Goal: Task Accomplishment & Management: Manage account settings

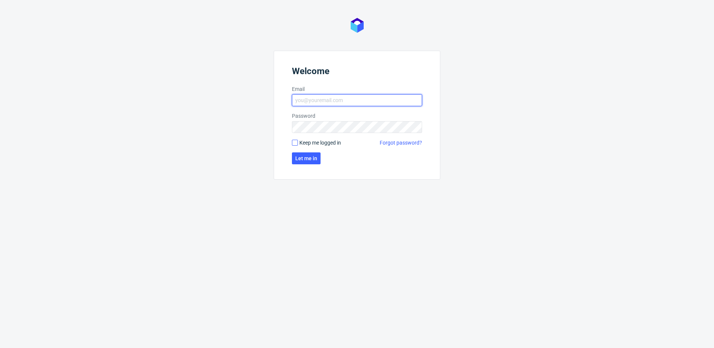
type input "michal.fedorowicz@packhelp.com"
click at [297, 143] on input "Keep me logged in" at bounding box center [295, 143] width 6 height 6
checkbox input "true"
click at [297, 156] on span "Let me in" at bounding box center [306, 158] width 22 height 5
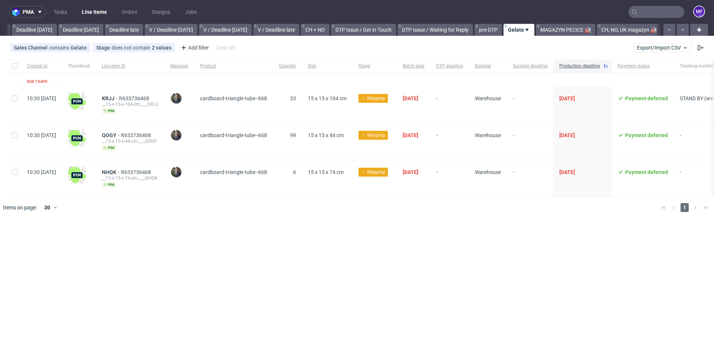
scroll to position [0, 795]
click at [566, 28] on link "MAGAZYN PECICE 🏭" at bounding box center [566, 30] width 60 height 12
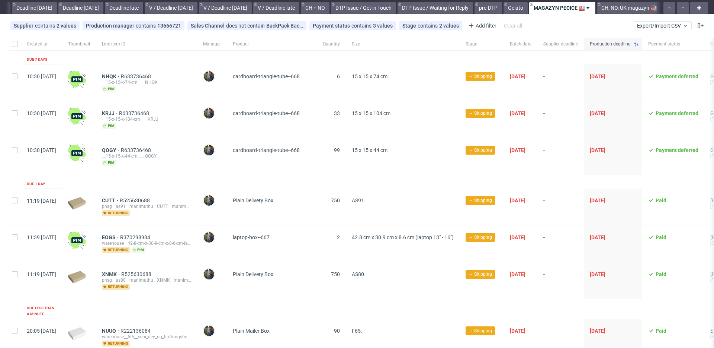
scroll to position [32, 0]
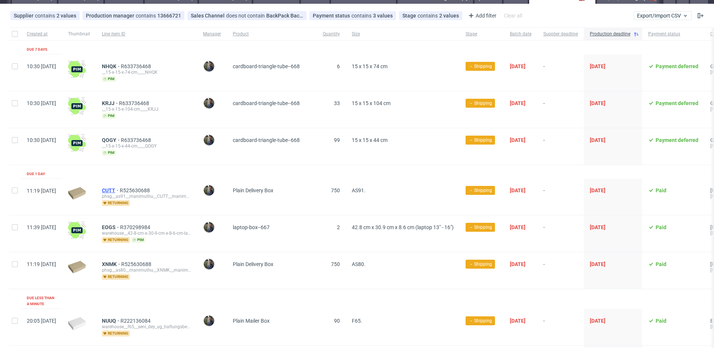
click at [120, 189] on span "CUTT" at bounding box center [111, 190] width 18 height 6
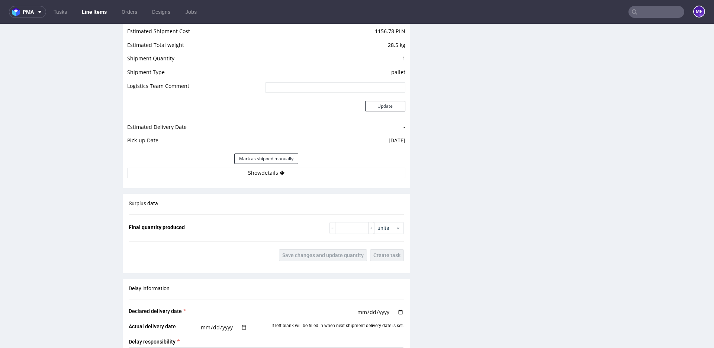
scroll to position [805, 0]
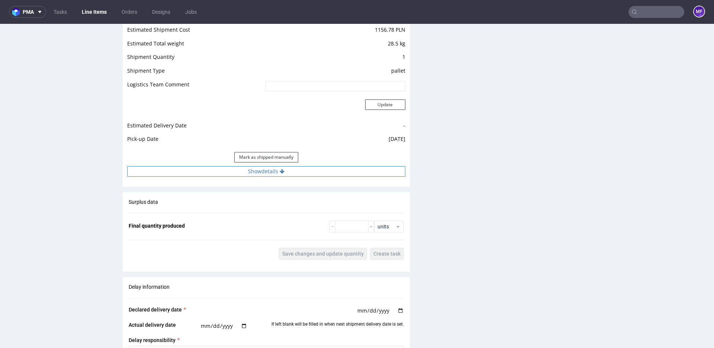
click at [280, 173] on icon at bounding box center [282, 171] width 5 height 5
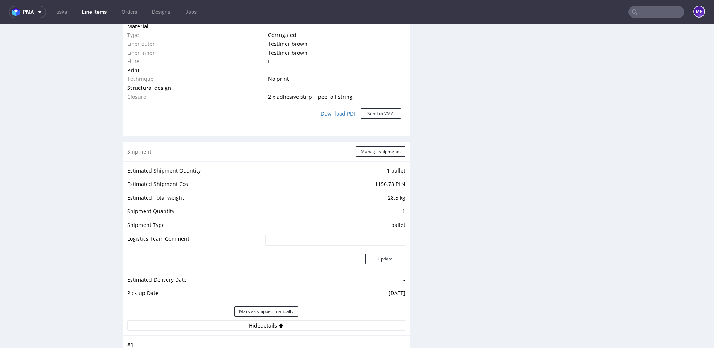
scroll to position [655, 0]
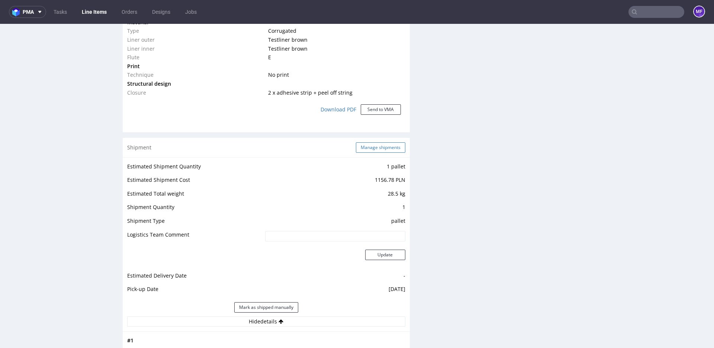
click at [382, 150] on button "Manage shipments" at bounding box center [380, 147] width 49 height 10
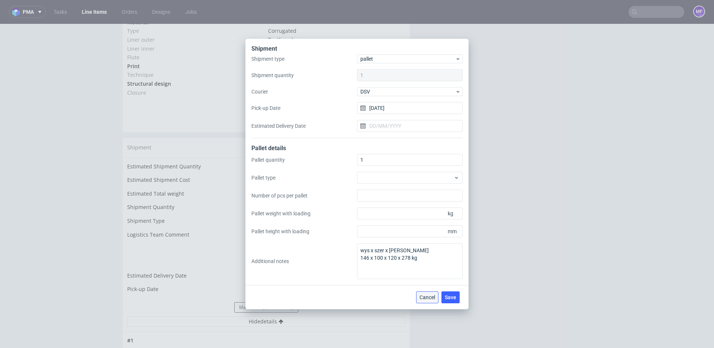
click at [425, 297] on span "Cancel" at bounding box center [428, 296] width 16 height 5
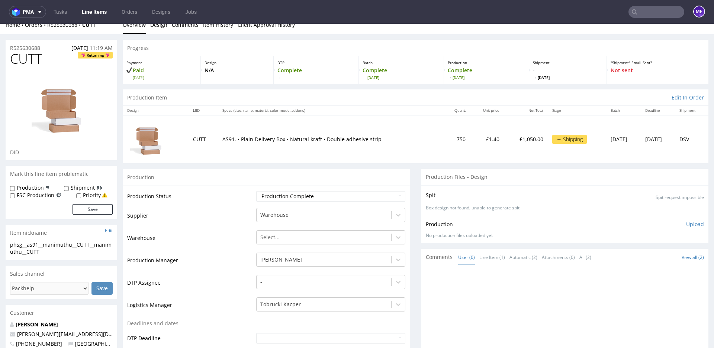
scroll to position [0, 0]
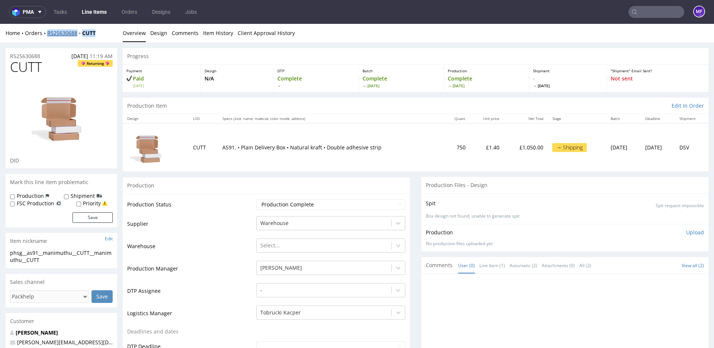
drag, startPoint x: 100, startPoint y: 32, endPoint x: 48, endPoint y: 35, distance: 52.9
click at [48, 35] on div "Home Orders R525630688 CUTT" at bounding box center [62, 32] width 112 height 7
copy div "R525630688 CUTT"
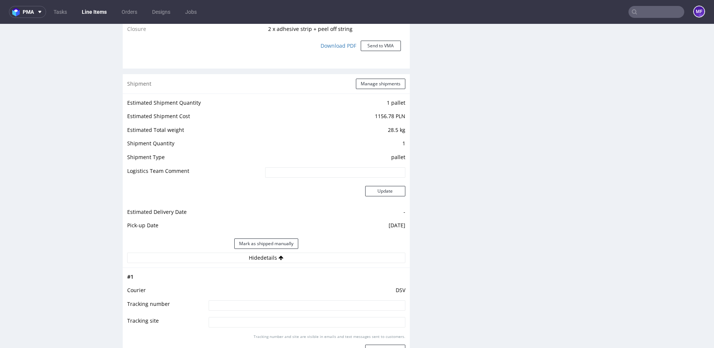
scroll to position [732, 0]
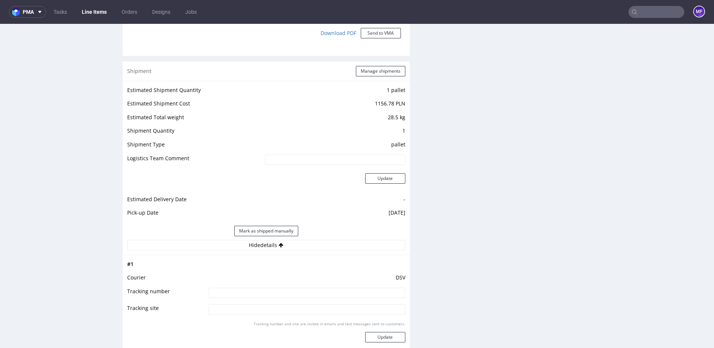
drag, startPoint x: 290, startPoint y: 230, endPoint x: 319, endPoint y: 223, distance: 29.7
click at [290, 230] on button "Mark as shipped manually" at bounding box center [266, 230] width 64 height 10
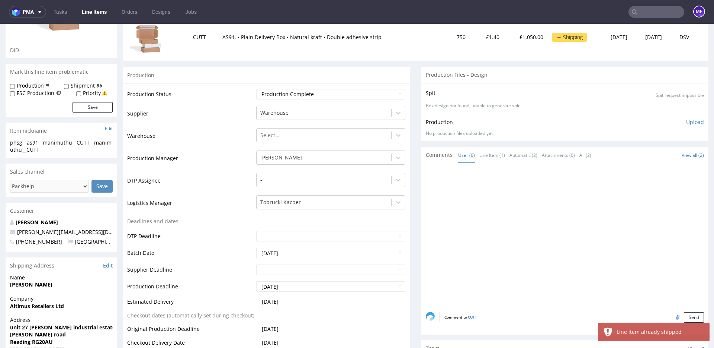
scroll to position [0, 0]
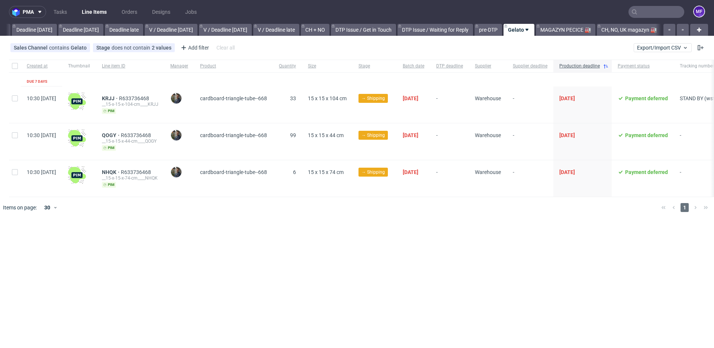
scroll to position [0, 795]
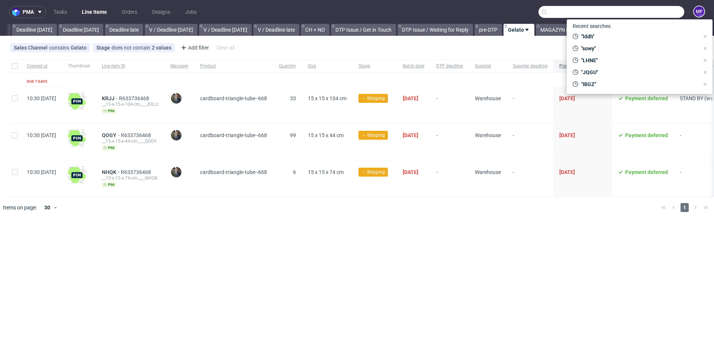
click at [660, 11] on input "text" at bounding box center [612, 12] width 146 height 12
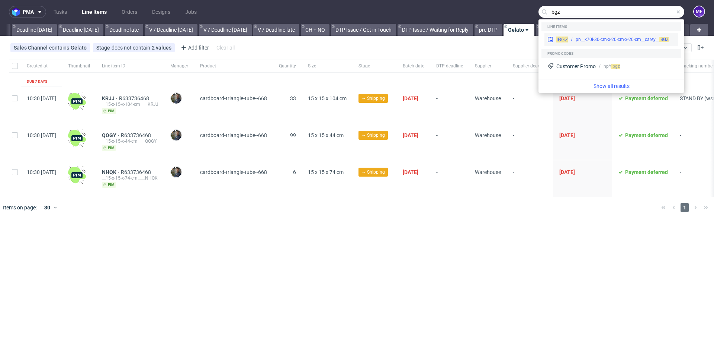
type input "ibgz"
click at [615, 39] on div "ph__k70i-30-cm-x-20-cm-x-20-cm__carey__ IBGZ" at bounding box center [622, 39] width 93 height 7
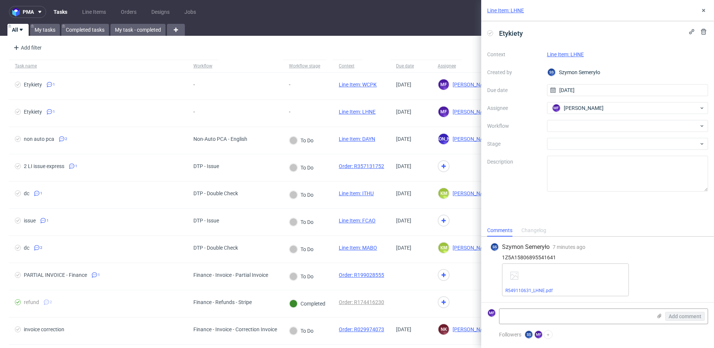
click at [560, 212] on div "Etykiety Context Line Item: LHNE Created by SS Szymon Semeryło Due date 24/09/2…" at bounding box center [597, 122] width 233 height 203
click at [553, 205] on div "Etykiety Context Line Item: LHNE Created by SS Szymon Semeryło Due date 24/09/2…" at bounding box center [597, 122] width 233 height 203
click at [566, 55] on link "Line Item: LHNE" at bounding box center [565, 54] width 37 height 6
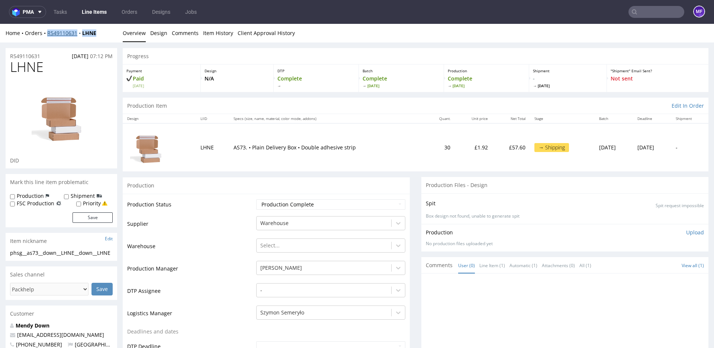
drag, startPoint x: 97, startPoint y: 34, endPoint x: 48, endPoint y: 34, distance: 49.1
click at [48, 34] on div "Home Orders R549110631 LHNE" at bounding box center [62, 32] width 112 height 7
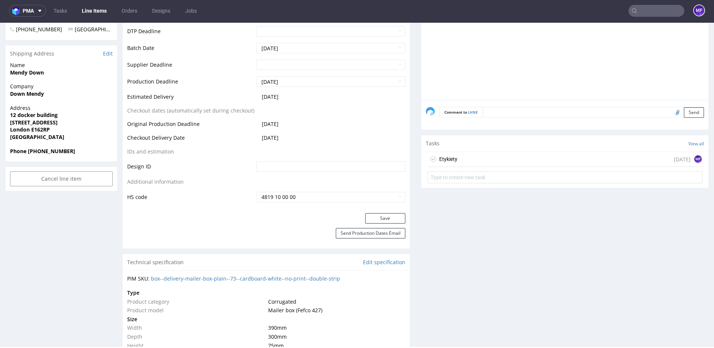
scroll to position [318, 0]
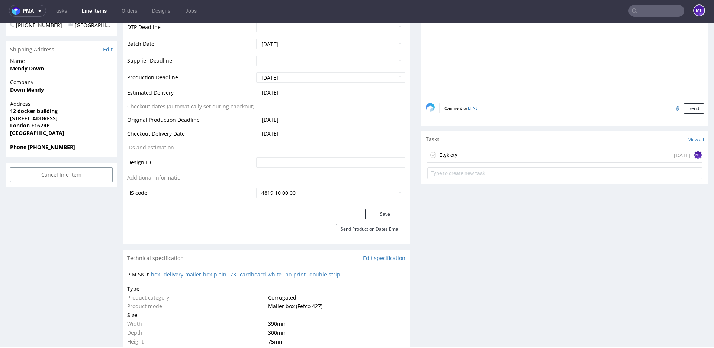
click at [471, 157] on div "Etykiety today MF" at bounding box center [565, 155] width 275 height 15
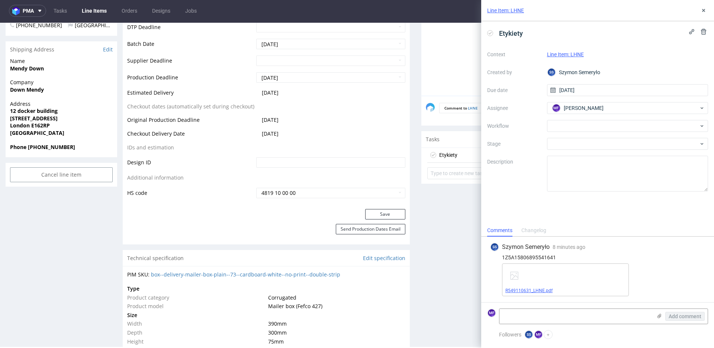
click at [535, 289] on link "R549110631_LHNE.pdf" at bounding box center [529, 290] width 47 height 5
click at [577, 55] on link "Line Item: LHNE" at bounding box center [565, 54] width 37 height 6
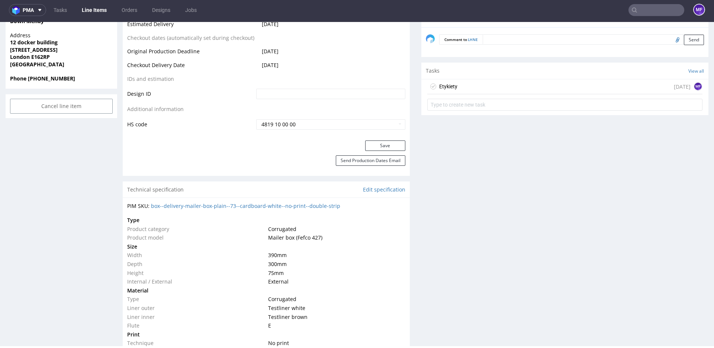
scroll to position [376, 0]
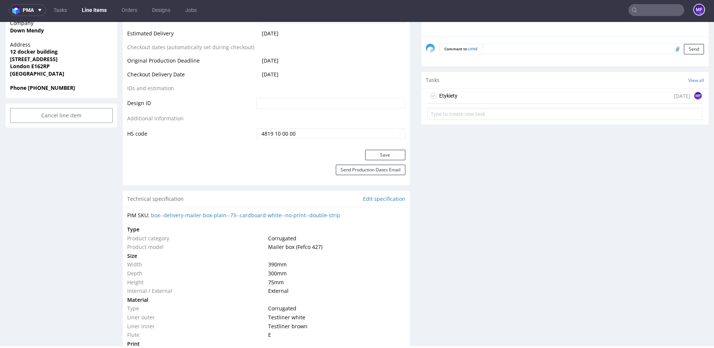
click at [454, 99] on div "Etykiety" at bounding box center [448, 95] width 18 height 9
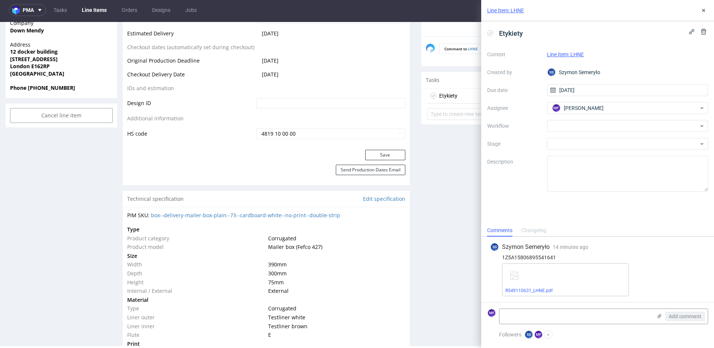
click at [583, 117] on div "Context Line Item: LHNE Created by SS [PERSON_NAME] Due date [DATE] Assignee MF…" at bounding box center [597, 119] width 221 height 143
click at [579, 124] on div at bounding box center [627, 126] width 161 height 12
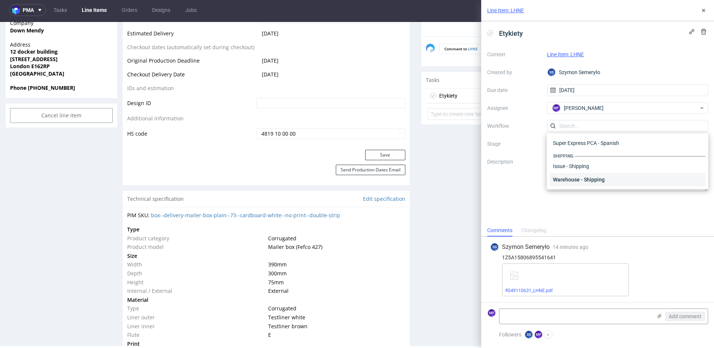
click at [577, 175] on div "Warehouse - Shipping" at bounding box center [628, 179] width 156 height 13
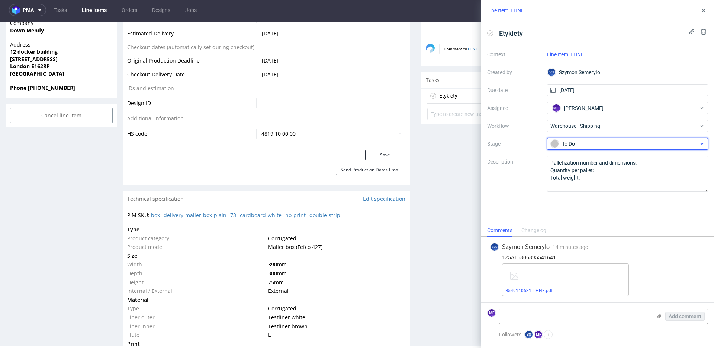
click at [579, 146] on div "To Do" at bounding box center [625, 144] width 148 height 8
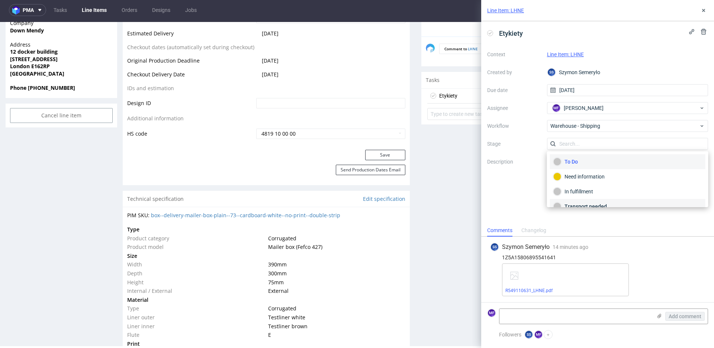
scroll to position [39, 0]
click at [583, 192] on div "Completed" at bounding box center [628, 196] width 149 height 8
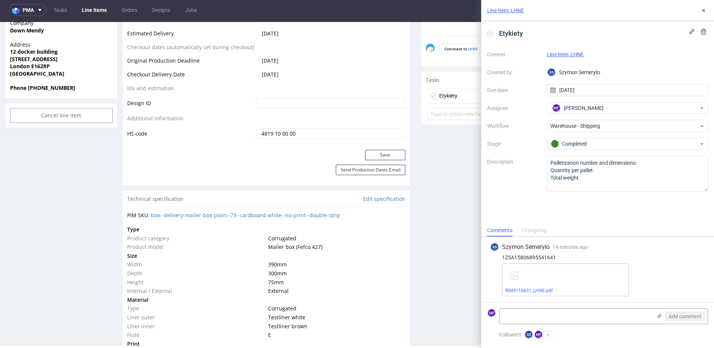
click at [583, 207] on div "Etykiety Context Line Item: LHNE Created by SS [PERSON_NAME] Due date [DATE] As…" at bounding box center [597, 122] width 233 height 203
click at [625, 68] on div "SS Szymon Semeryło" at bounding box center [627, 72] width 161 height 12
click at [700, 12] on button at bounding box center [704, 10] width 9 height 9
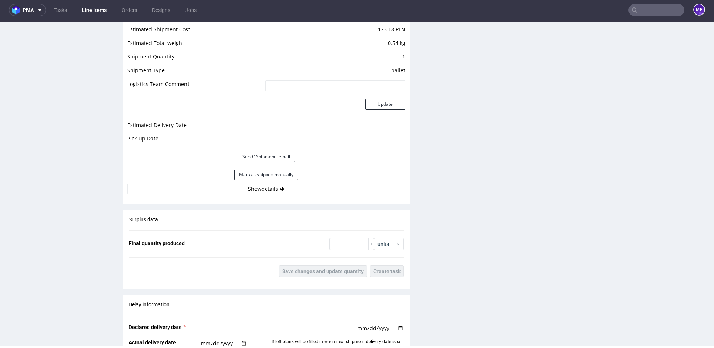
scroll to position [806, 0]
click at [278, 185] on button "Show details" at bounding box center [266, 187] width 278 height 10
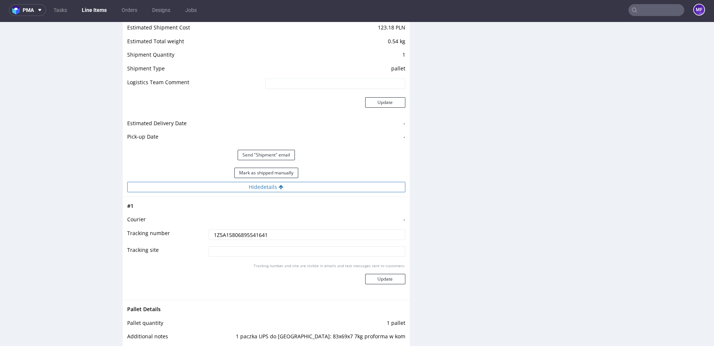
click at [279, 186] on icon at bounding box center [281, 186] width 5 height 5
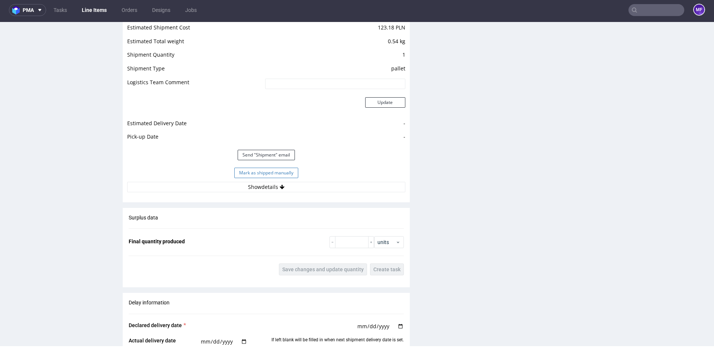
click at [281, 172] on button "Mark as shipped manually" at bounding box center [266, 172] width 64 height 10
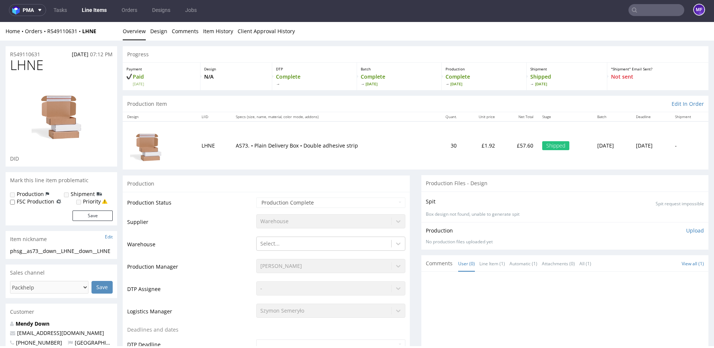
scroll to position [1, 0]
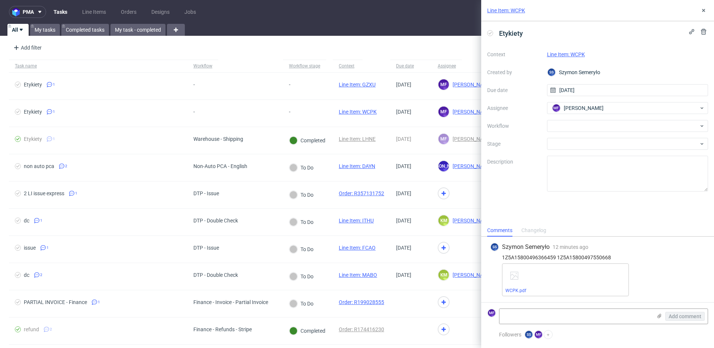
click at [539, 204] on div "Etykiety Context Line Item: WCPK Created by SS Szymon Semeryło Due date 24/09/2…" at bounding box center [597, 122] width 233 height 203
click at [573, 54] on link "Line Item: WCPK" at bounding box center [566, 54] width 38 height 6
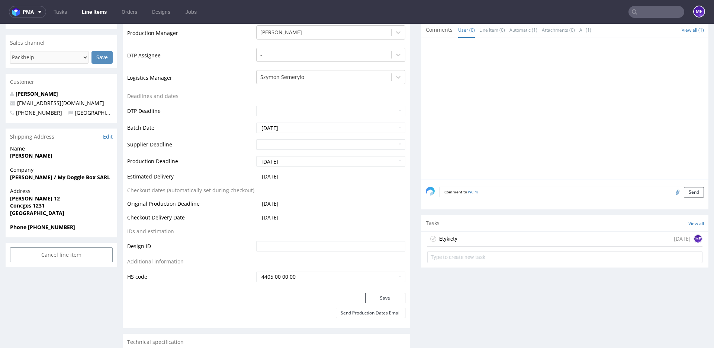
scroll to position [219, 0]
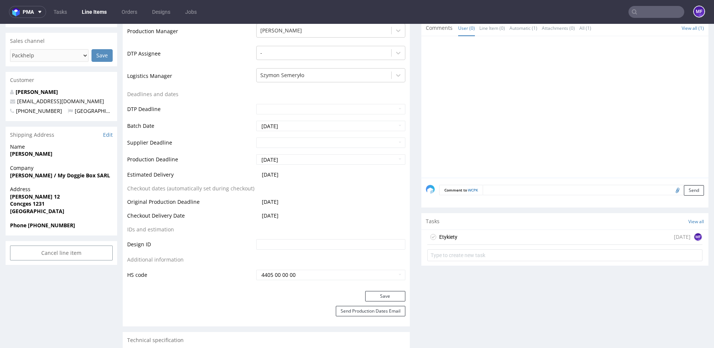
click at [450, 233] on div "Etykiety" at bounding box center [448, 236] width 18 height 9
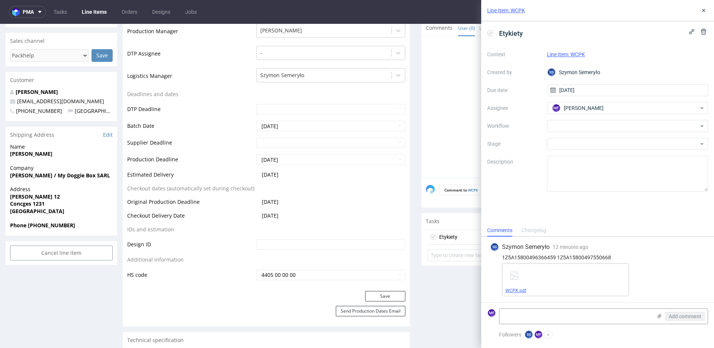
click at [519, 289] on link "WCPK.pdf" at bounding box center [516, 290] width 21 height 5
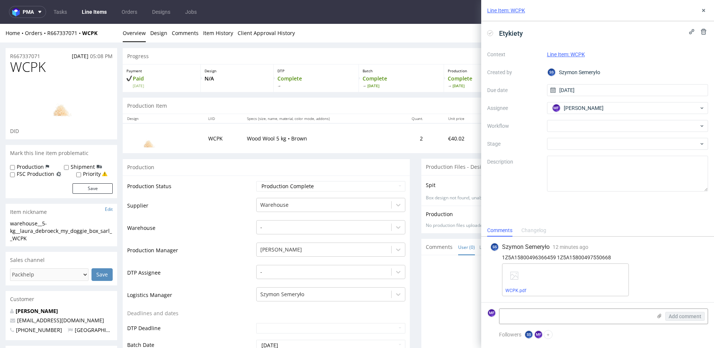
click at [107, 32] on div "Home Orders R667337071 WCPK" at bounding box center [62, 32] width 112 height 7
drag, startPoint x: 72, startPoint y: 37, endPoint x: 48, endPoint y: 36, distance: 24.2
click at [48, 36] on div "Home Orders R667337071 WCPK" at bounding box center [62, 32] width 112 height 7
copy div "R667337071 WCPK"
click at [577, 125] on div at bounding box center [627, 126] width 161 height 12
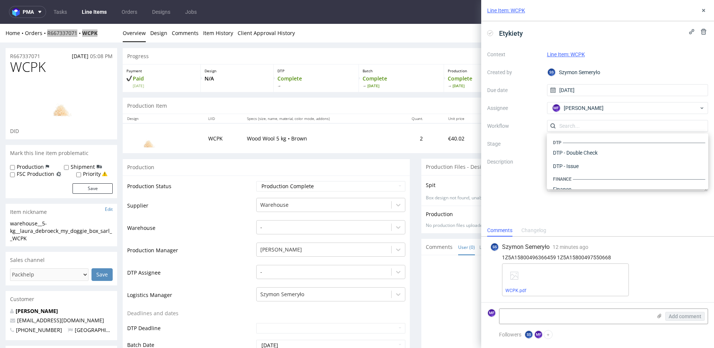
scroll to position [458, 0]
click at [585, 175] on div "Warehouse - Shipping" at bounding box center [628, 179] width 156 height 13
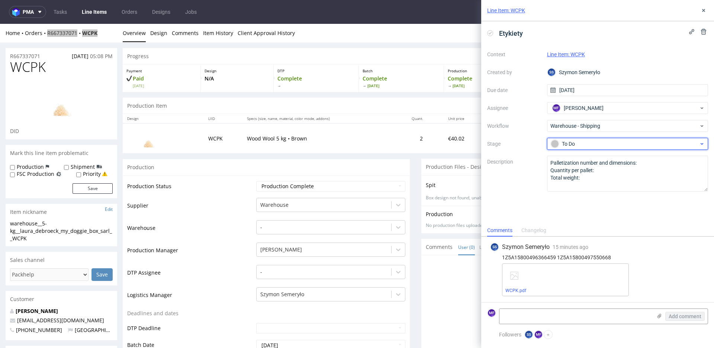
click at [583, 144] on div "To Do" at bounding box center [625, 144] width 148 height 8
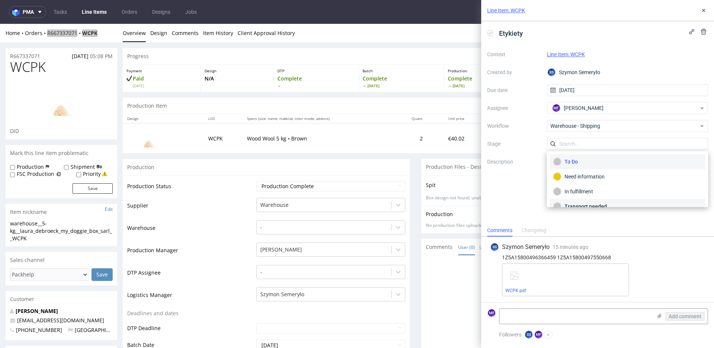
scroll to position [39, 0]
click at [591, 191] on div "Completed" at bounding box center [628, 196] width 156 height 15
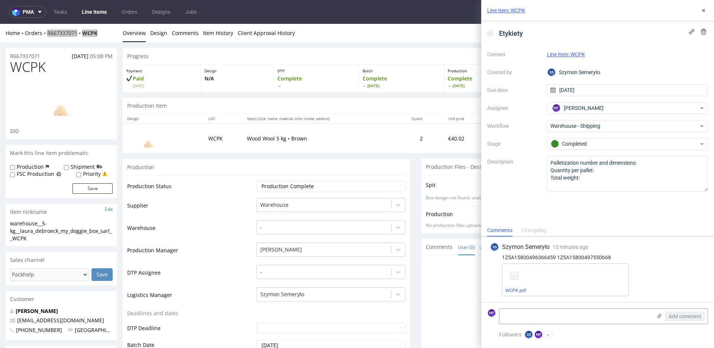
click at [577, 56] on link "Line Item: WCPK" at bounding box center [566, 54] width 38 height 6
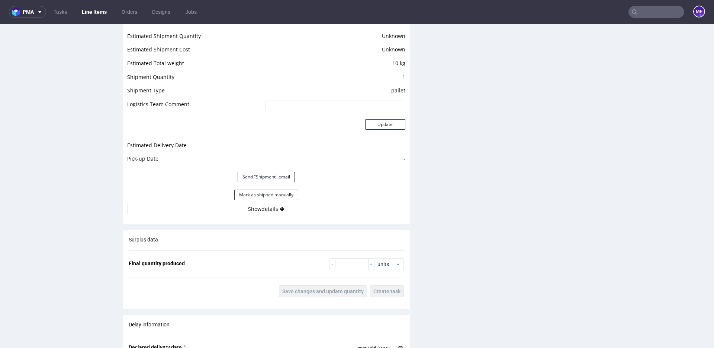
scroll to position [636, 0]
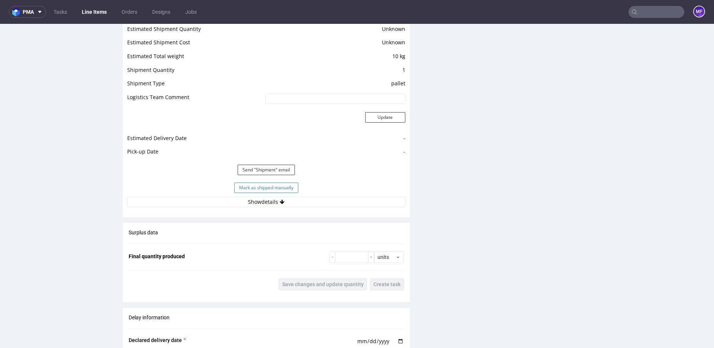
click at [255, 185] on button "Mark as shipped manually" at bounding box center [266, 187] width 64 height 10
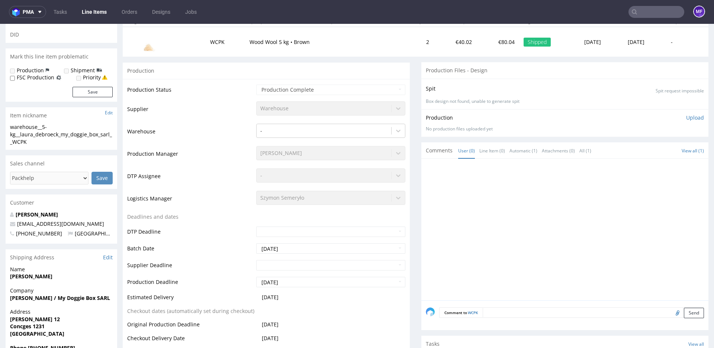
scroll to position [0, 0]
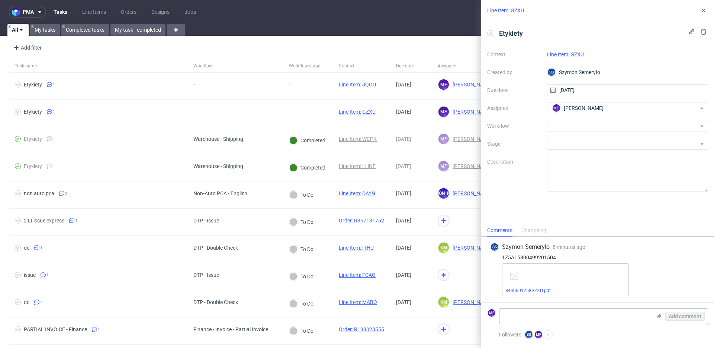
click at [557, 206] on div "Etykiety Context Line Item: GZXU Created by SS [PERSON_NAME] Due date [DATE] As…" at bounding box center [597, 122] width 233 height 203
click at [562, 54] on link "Line Item: GZXU" at bounding box center [565, 54] width 37 height 6
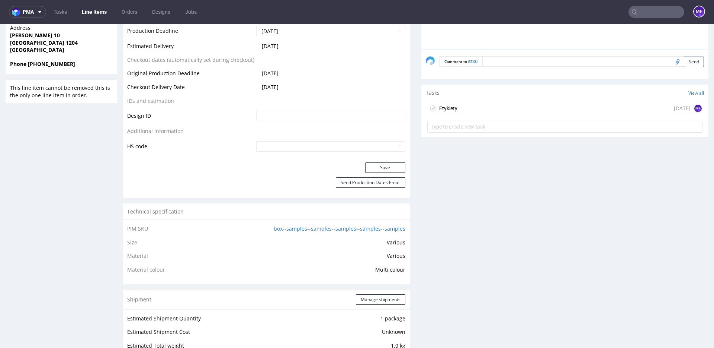
scroll to position [369, 0]
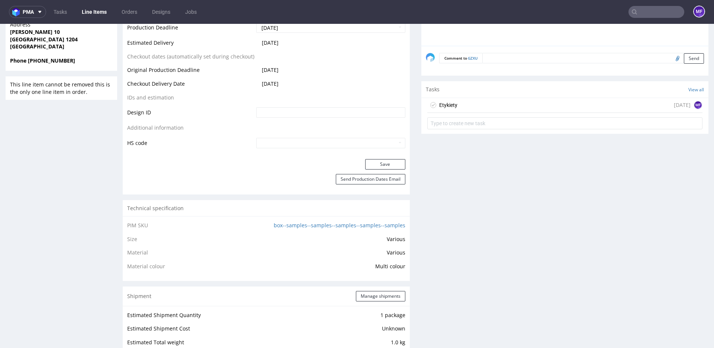
click at [449, 108] on div "Etykiety" at bounding box center [448, 104] width 18 height 9
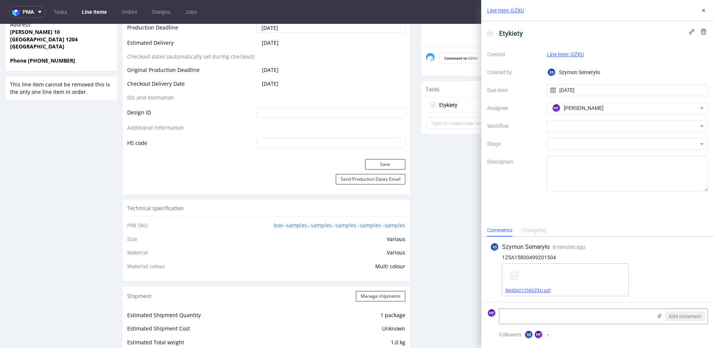
click at [542, 290] on link "R440601258GZXU.pdf" at bounding box center [528, 290] width 45 height 5
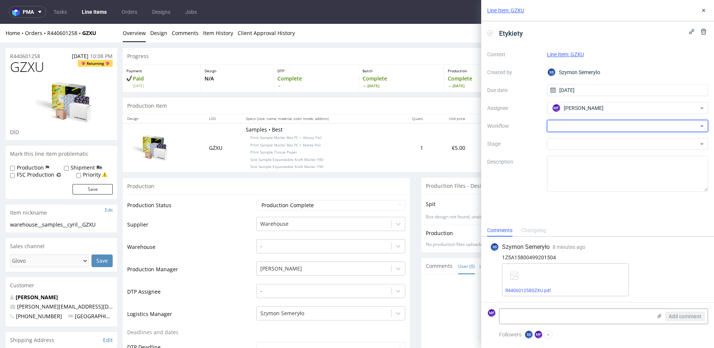
click at [589, 129] on div at bounding box center [627, 126] width 161 height 12
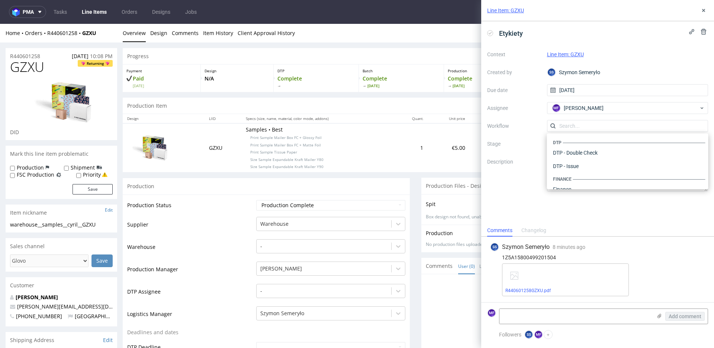
scroll to position [458, 0]
click at [582, 176] on div "Warehouse - Shipping" at bounding box center [628, 179] width 156 height 13
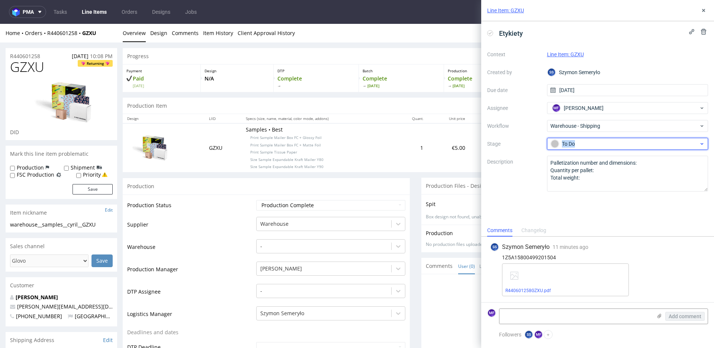
click at [585, 146] on span "To Do" at bounding box center [625, 143] width 149 height 9
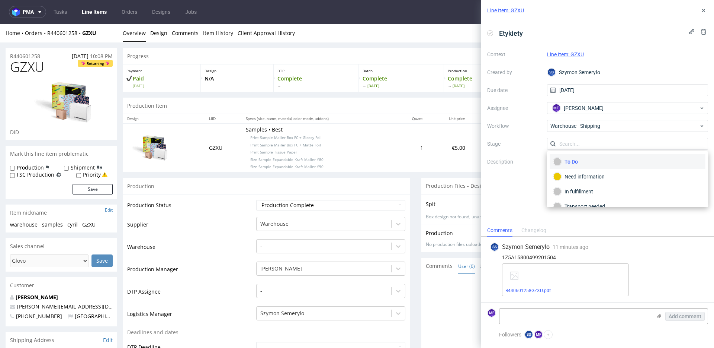
scroll to position [39, 0]
click at [584, 195] on div "Completed" at bounding box center [628, 196] width 149 height 8
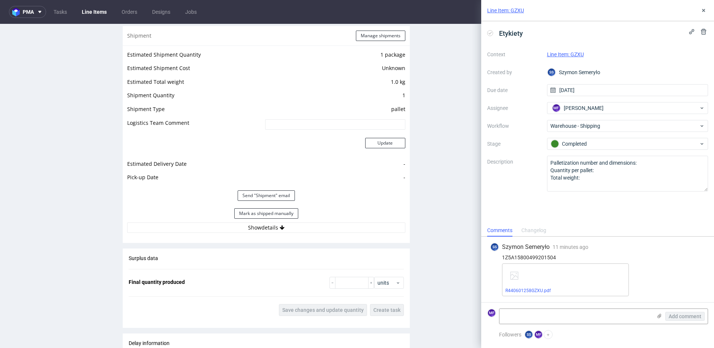
scroll to position [631, 0]
click at [290, 212] on button "Mark as shipped manually" at bounding box center [266, 212] width 64 height 10
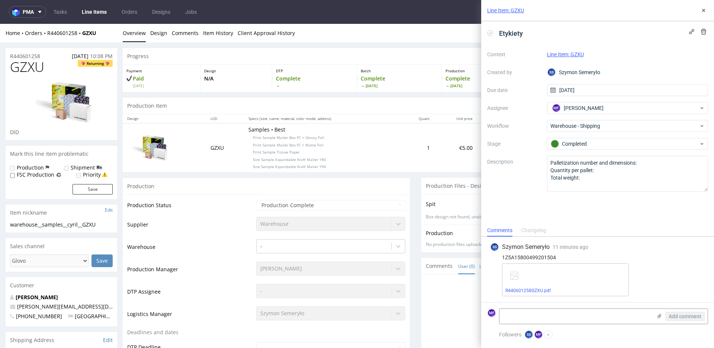
scroll to position [7, 0]
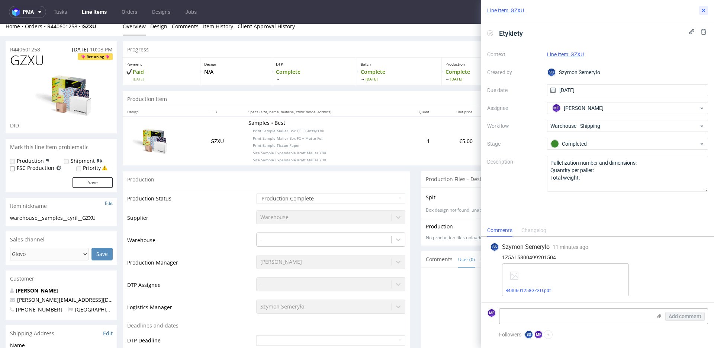
drag, startPoint x: 703, startPoint y: 10, endPoint x: 629, endPoint y: 5, distance: 73.9
click at [703, 10] on icon at bounding box center [704, 10] width 6 height 6
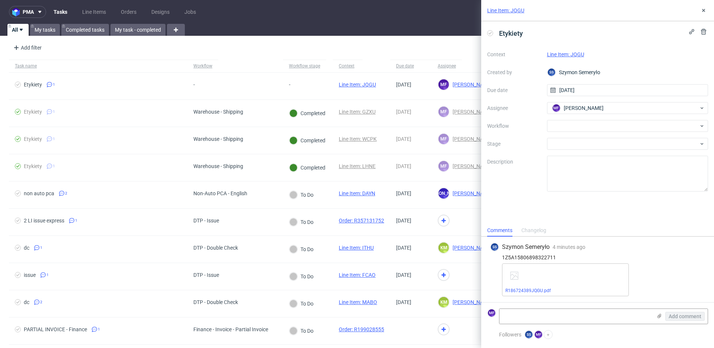
click at [515, 201] on div "Etykiety Context Line Item: JQGU Created by SS [PERSON_NAME] Due date [DATE] As…" at bounding box center [597, 122] width 233 height 203
click at [583, 55] on link "Line Item: JQGU" at bounding box center [565, 54] width 37 height 6
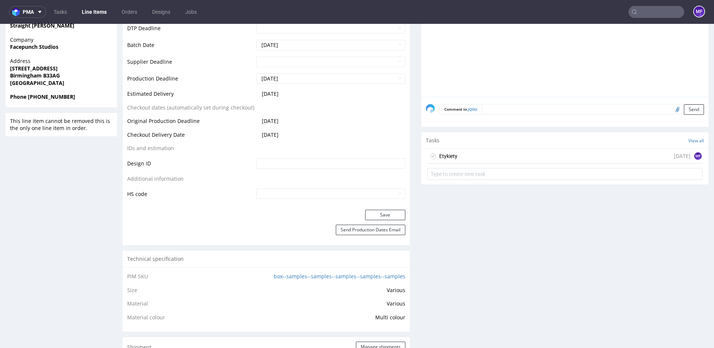
scroll to position [339, 0]
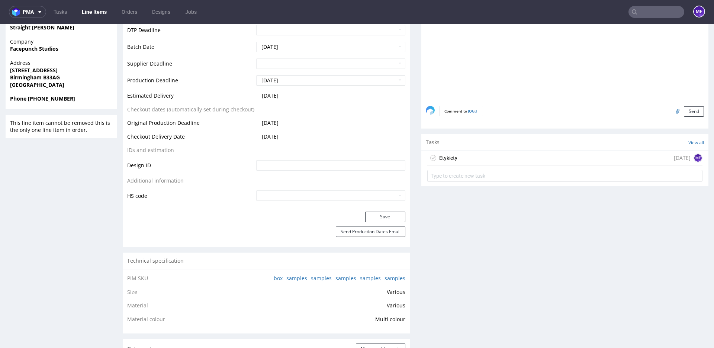
click at [479, 164] on div "Etykiety [DATE] MF" at bounding box center [565, 157] width 275 height 15
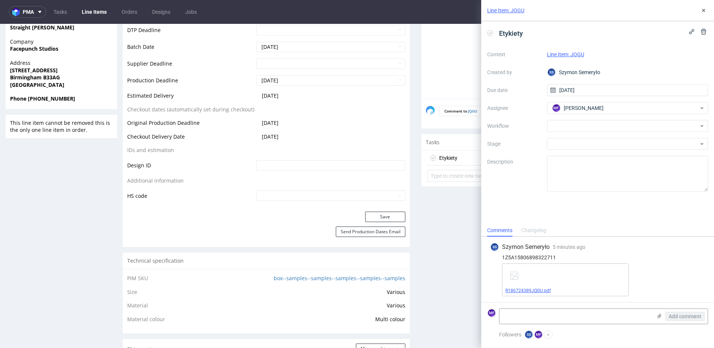
click at [535, 291] on link "R186724389JQGU.pdf" at bounding box center [528, 290] width 45 height 5
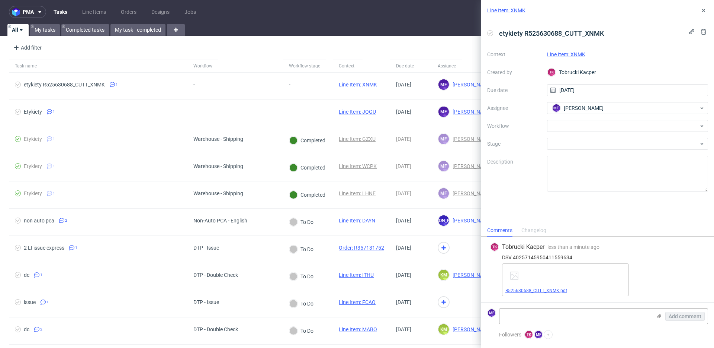
click at [562, 291] on link "R525630688_CUTT_XNMK.pdf" at bounding box center [537, 290] width 62 height 5
click at [592, 127] on div at bounding box center [627, 126] width 161 height 12
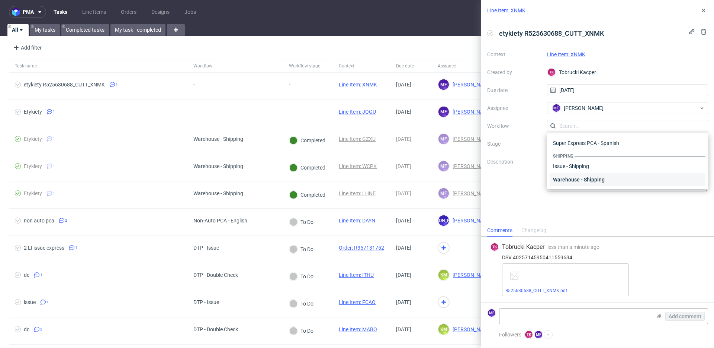
click at [595, 178] on div "Warehouse - Shipping" at bounding box center [628, 179] width 156 height 13
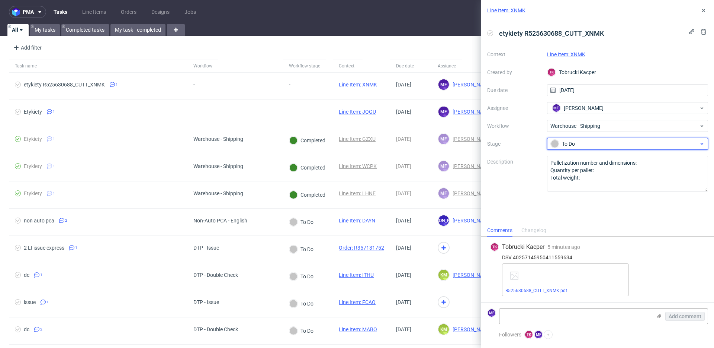
click at [585, 145] on div "To Do" at bounding box center [625, 144] width 148 height 8
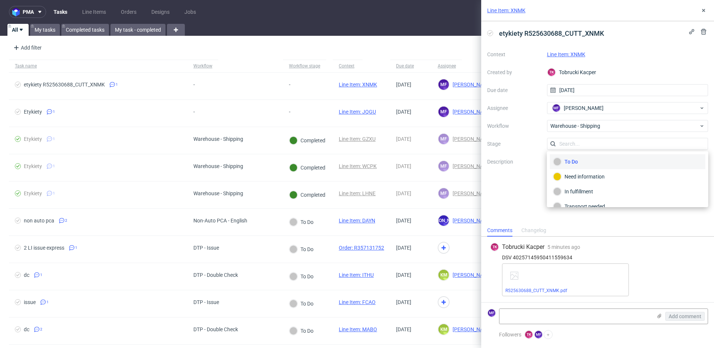
scroll to position [39, 0]
click at [587, 195] on div "Completed" at bounding box center [628, 196] width 149 height 8
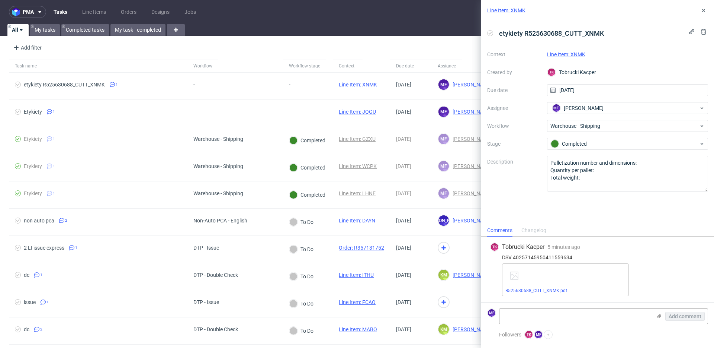
click at [574, 54] on link "Line Item: XNMK" at bounding box center [566, 54] width 38 height 6
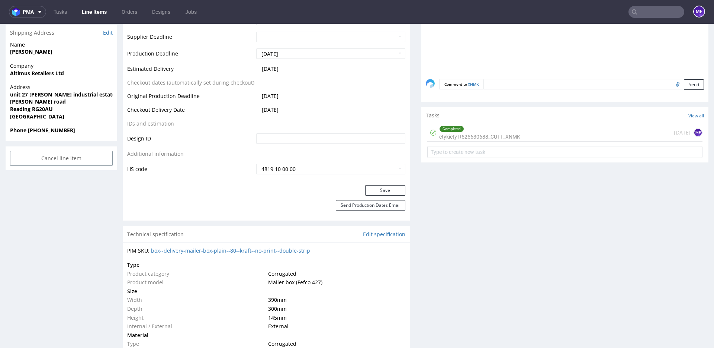
scroll to position [374, 0]
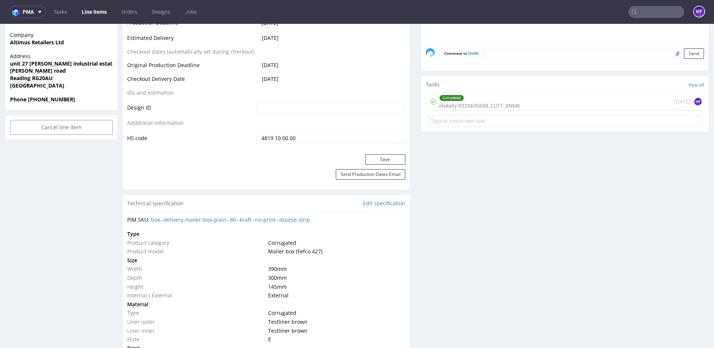
click at [485, 107] on div "Completed etykiety R525630688_CUTT_XNMK" at bounding box center [479, 101] width 81 height 17
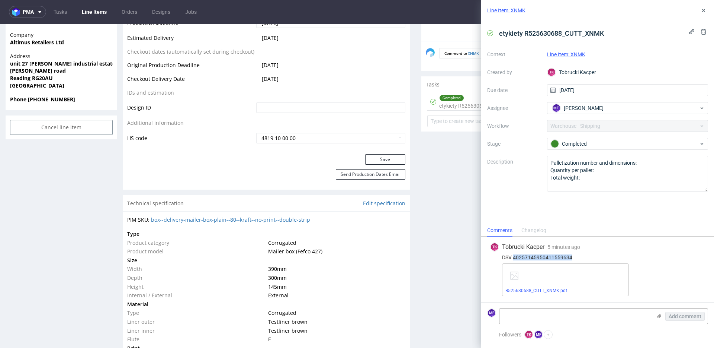
drag, startPoint x: 573, startPoint y: 257, endPoint x: 515, endPoint y: 257, distance: 58.8
click at [515, 257] on div "DSV 40257145950411559634" at bounding box center [597, 257] width 215 height 6
copy div "40257145950411559634"
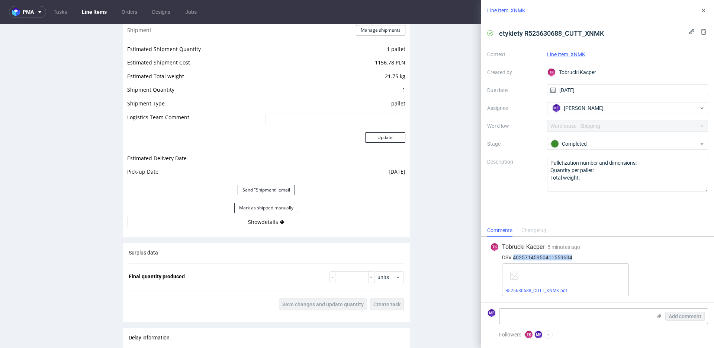
scroll to position [778, 0]
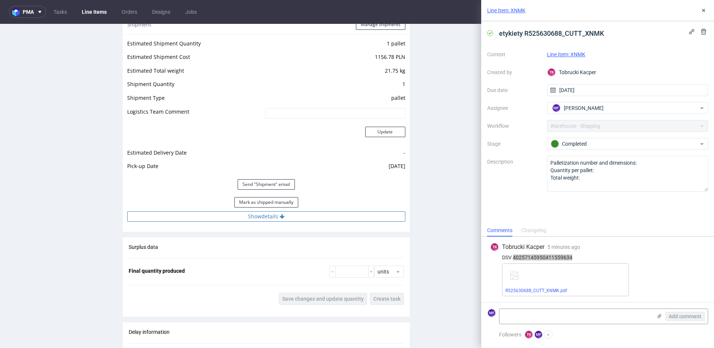
click at [273, 216] on button "Show details" at bounding box center [266, 216] width 278 height 10
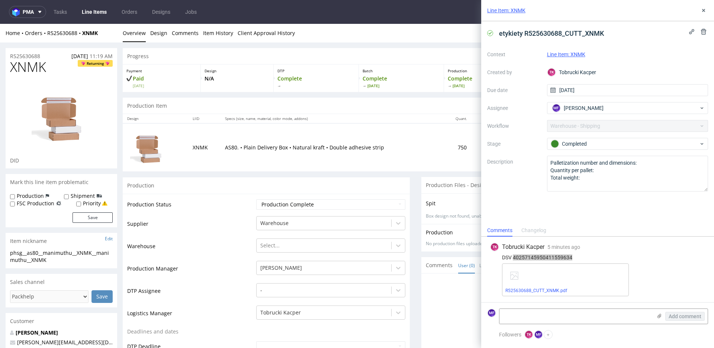
scroll to position [1, 0]
click at [704, 11] on use at bounding box center [704, 10] width 3 height 3
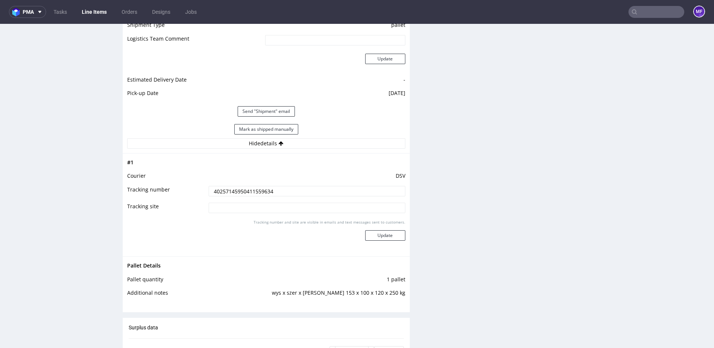
scroll to position [852, 0]
click at [256, 129] on button "Mark as shipped manually" at bounding box center [266, 127] width 64 height 10
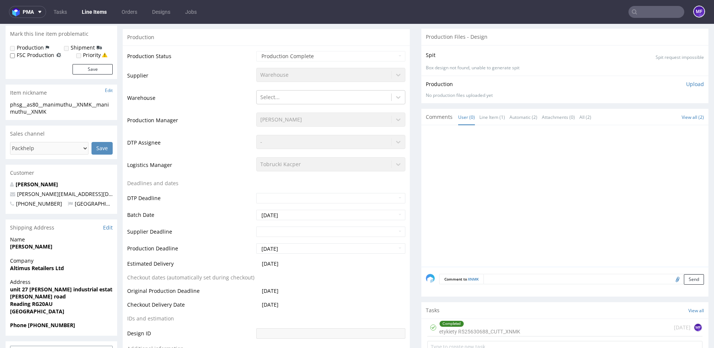
scroll to position [0, 0]
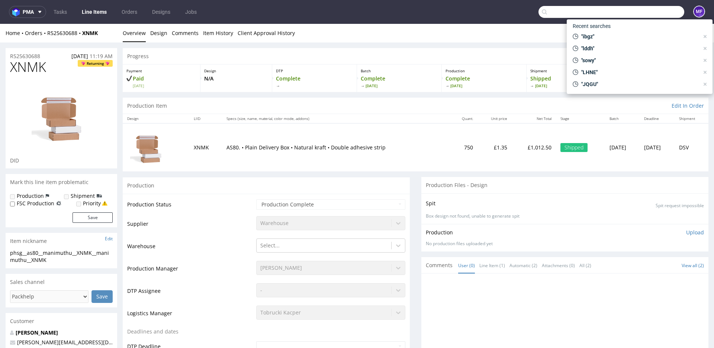
click at [652, 13] on input "text" at bounding box center [612, 12] width 146 height 12
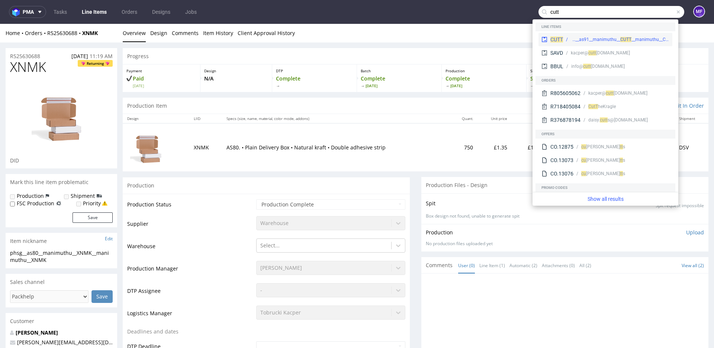
type input "cutt"
click at [592, 38] on div "phsg__as91__manimuthu__ CU" at bounding box center [598, 39] width 55 height 7
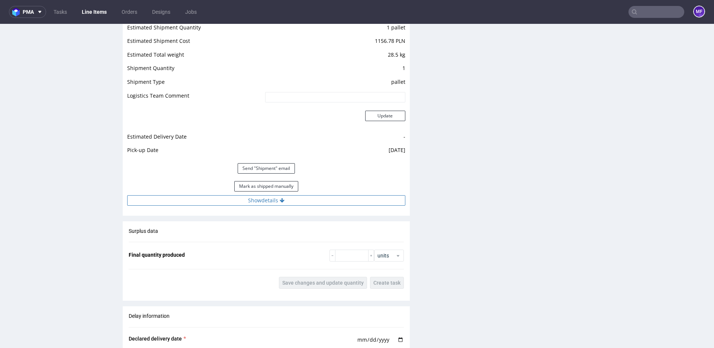
scroll to position [797, 0]
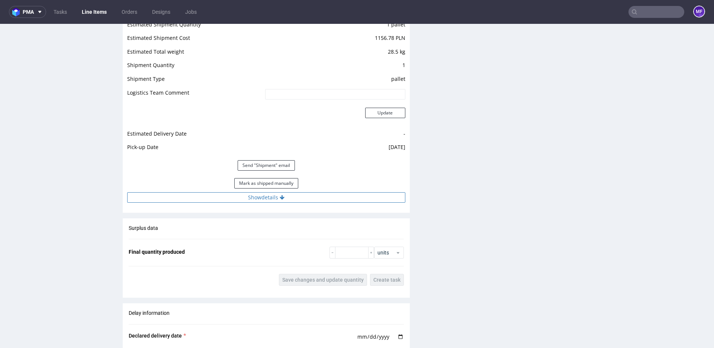
click at [260, 198] on button "Show details" at bounding box center [266, 197] width 278 height 10
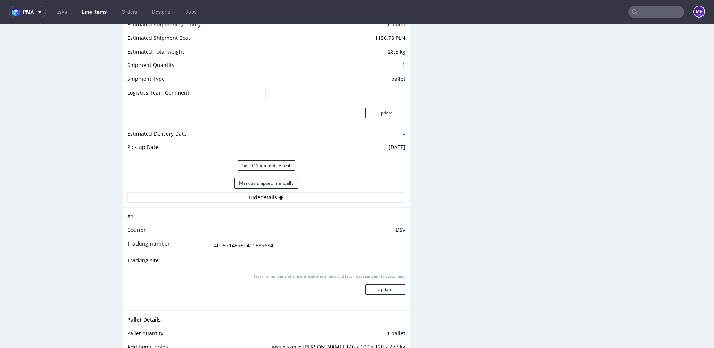
scroll to position [767, 0]
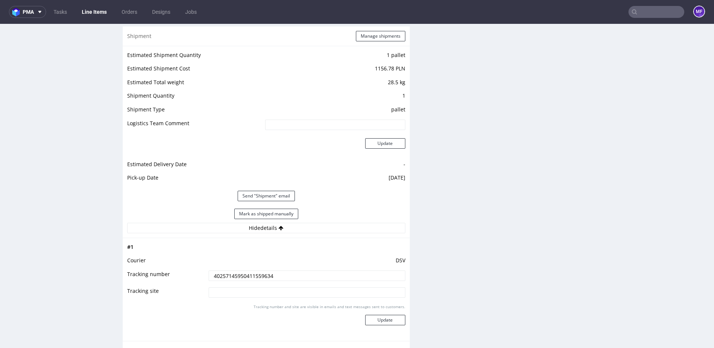
drag, startPoint x: 271, startPoint y: 214, endPoint x: 423, endPoint y: 154, distance: 163.8
click at [270, 214] on button "Mark as shipped manually" at bounding box center [266, 213] width 64 height 10
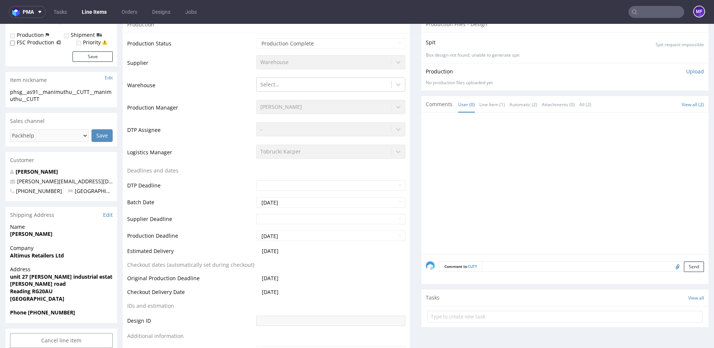
scroll to position [0, 0]
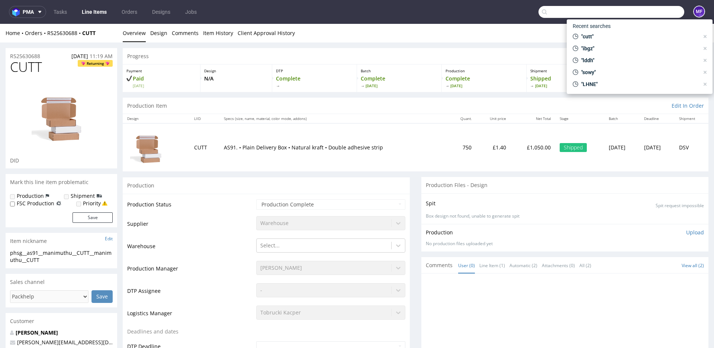
click at [650, 13] on input "text" at bounding box center [612, 12] width 146 height 12
paste input "DGQO"
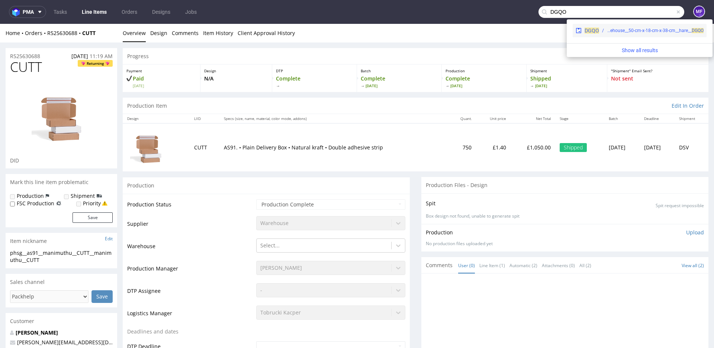
type input "DGQO"
click at [637, 27] on div "warehouse__50-cm-x-18-cm-x-38-cm__hare__ DGQO" at bounding box center [655, 30] width 97 height 7
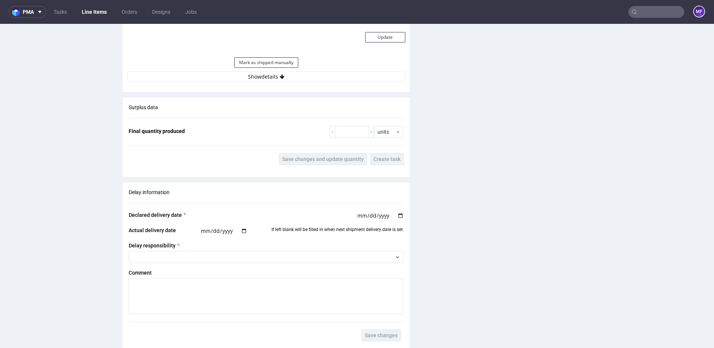
scroll to position [736, 0]
click at [269, 77] on button "Show details" at bounding box center [266, 76] width 278 height 10
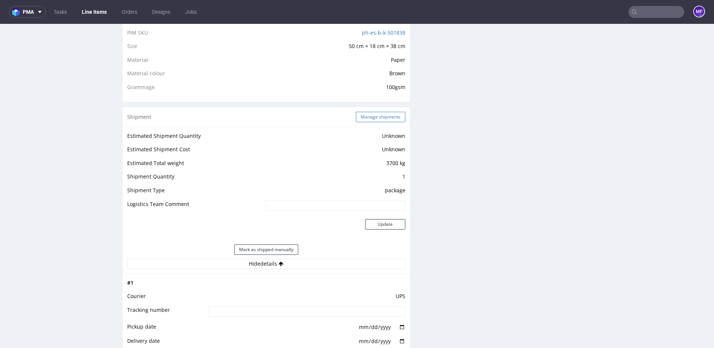
scroll to position [541, 0]
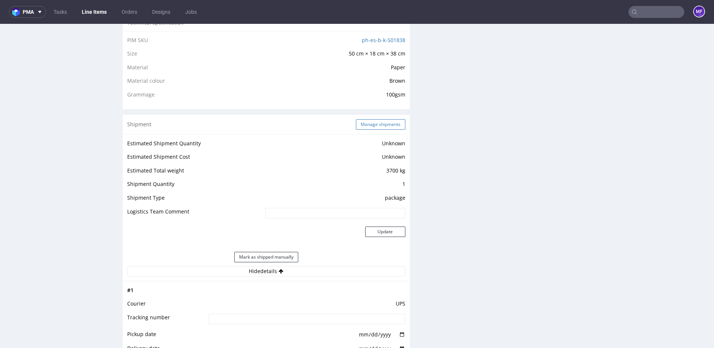
click at [369, 124] on button "Manage shipments" at bounding box center [380, 124] width 49 height 10
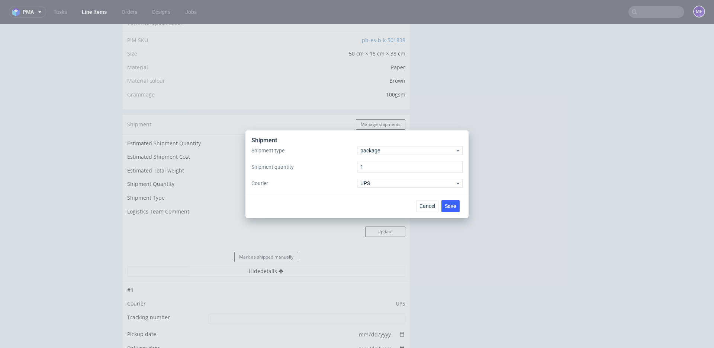
click at [371, 145] on div "Shipment" at bounding box center [357, 141] width 211 height 10
click at [371, 147] on span "package" at bounding box center [408, 150] width 95 height 7
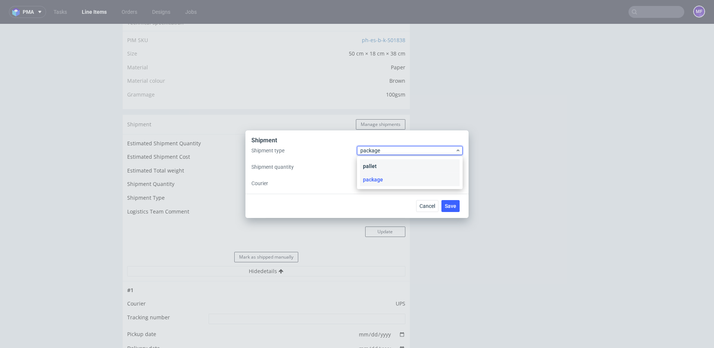
click at [380, 162] on div "pallet" at bounding box center [410, 165] width 100 height 13
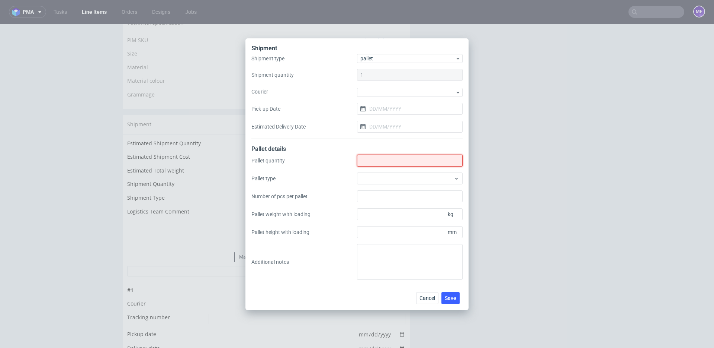
click at [382, 164] on input "Shipment type" at bounding box center [410, 160] width 106 height 12
type input "1"
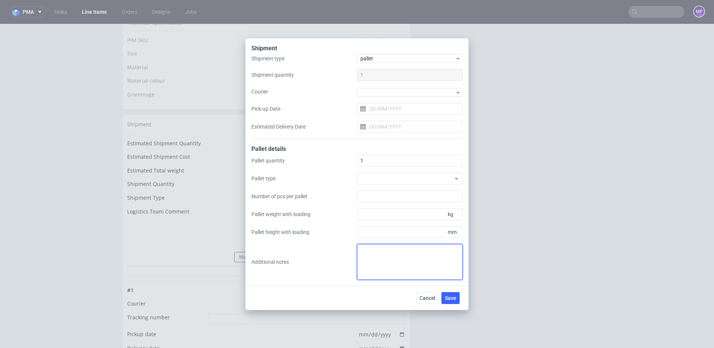
click at [382, 272] on textarea at bounding box center [410, 262] width 106 height 36
paste textarea "74x52x46 17"
click at [398, 272] on textarea "1 paczka UPS do UK: 74x52x46 17kg" at bounding box center [410, 262] width 106 height 36
type textarea "1 paczka UPS do UK: 74x52x46 17kg"
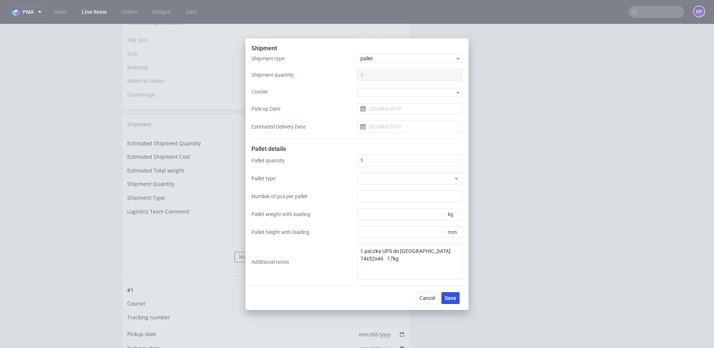
click at [448, 295] on span "Save" at bounding box center [451, 297] width 12 height 5
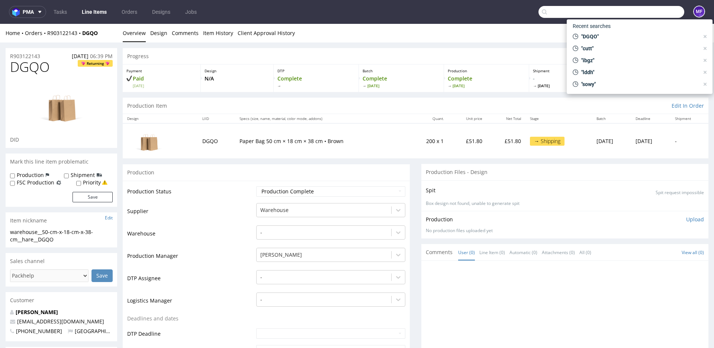
click at [648, 15] on input "text" at bounding box center [612, 12] width 146 height 12
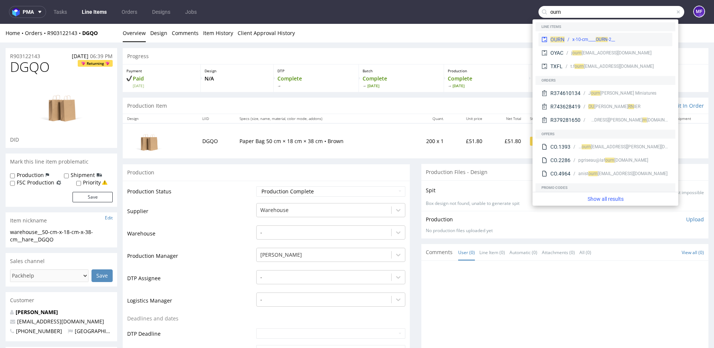
type input "ourn"
click at [575, 37] on div "__2-x-10-cm____ OURN" at bounding box center [594, 39] width 43 height 7
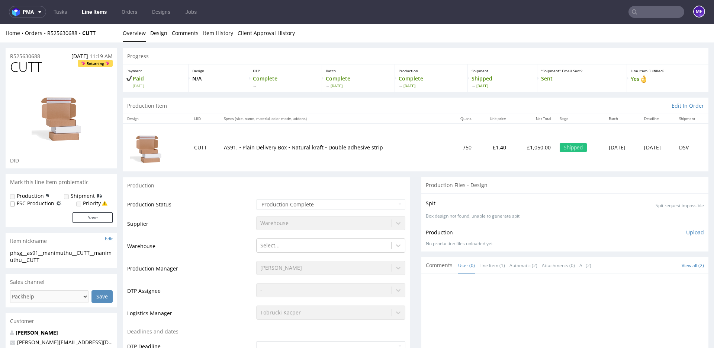
click at [87, 13] on link "Line Items" at bounding box center [94, 12] width 34 height 12
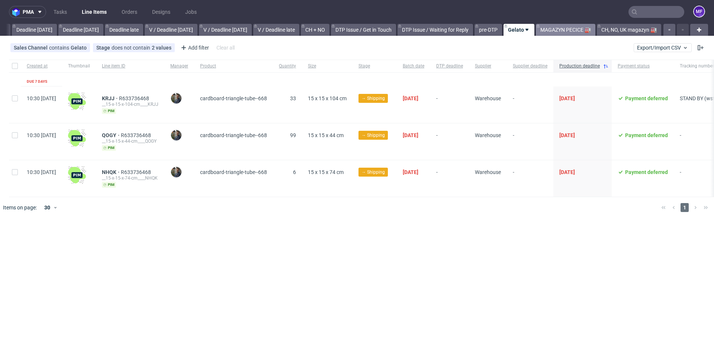
click at [548, 29] on link "MAGAZYN PECICE 🏭" at bounding box center [566, 30] width 60 height 12
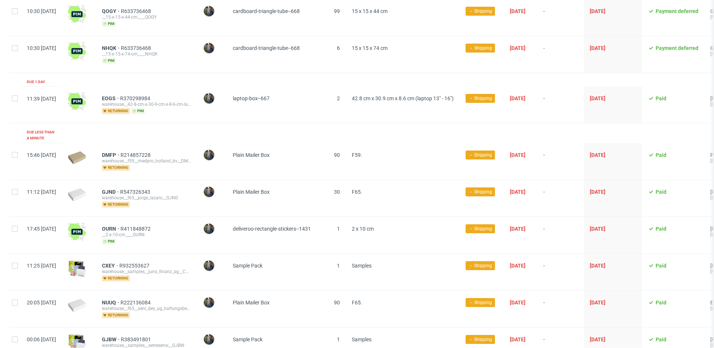
scroll to position [125, 0]
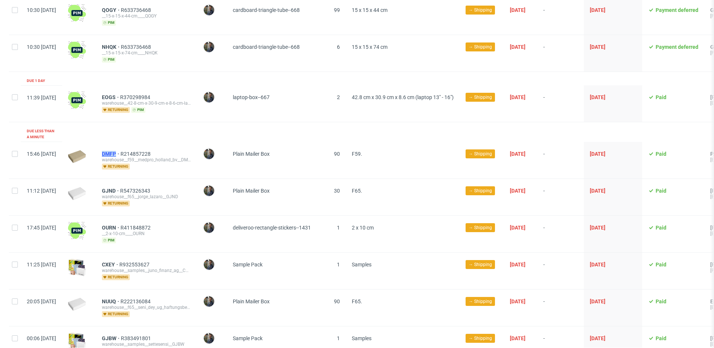
drag, startPoint x: 121, startPoint y: 146, endPoint x: 138, endPoint y: 147, distance: 17.1
click at [138, 147] on div "DMFP R214857228 warehouse__f59__medpro_holland_bv__DMFP returning" at bounding box center [146, 160] width 101 height 36
copy span "DMFP"
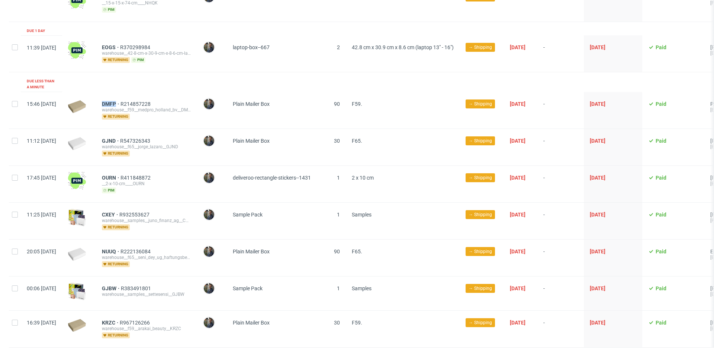
scroll to position [178, 0]
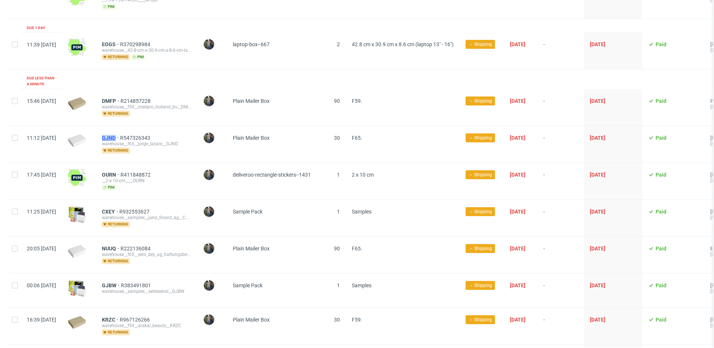
drag, startPoint x: 119, startPoint y: 130, endPoint x: 137, endPoint y: 130, distance: 18.2
click at [137, 130] on div "GJND R547326343 warehouse__f65__jorge_lazaro__GJND returning" at bounding box center [146, 144] width 101 height 36
copy span "GJND"
drag, startPoint x: 121, startPoint y: 169, endPoint x: 137, endPoint y: 168, distance: 16.4
click at [137, 168] on div "OURN R411848872 __2-x-10-cm____OURN pim" at bounding box center [146, 181] width 101 height 36
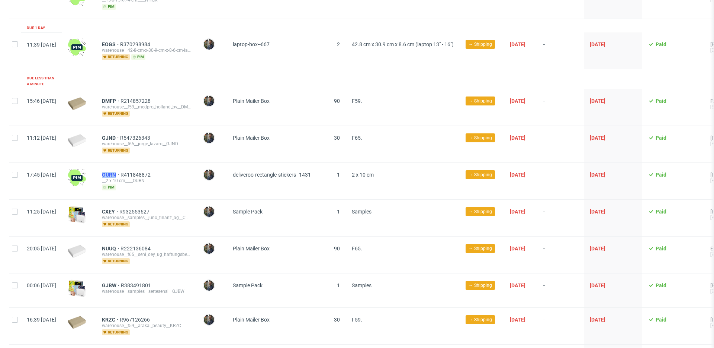
copy span "OURN"
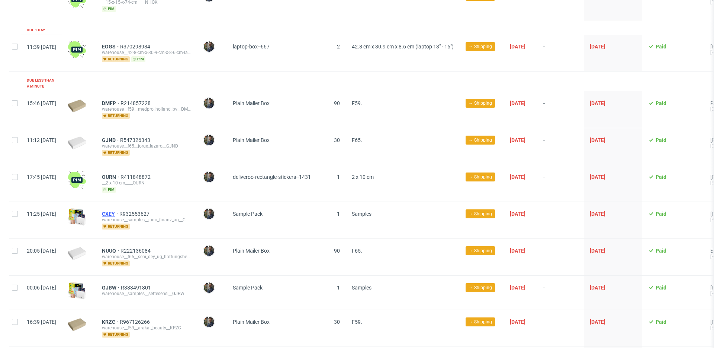
scroll to position [176, 0]
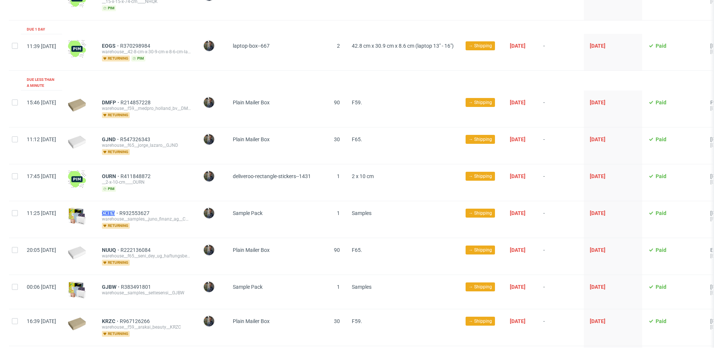
drag, startPoint x: 122, startPoint y: 206, endPoint x: 137, endPoint y: 206, distance: 15.3
click at [137, 206] on div "CXEY R932553627 warehouse__samples__juno_finanz_ag__CXEY returning" at bounding box center [146, 219] width 101 height 36
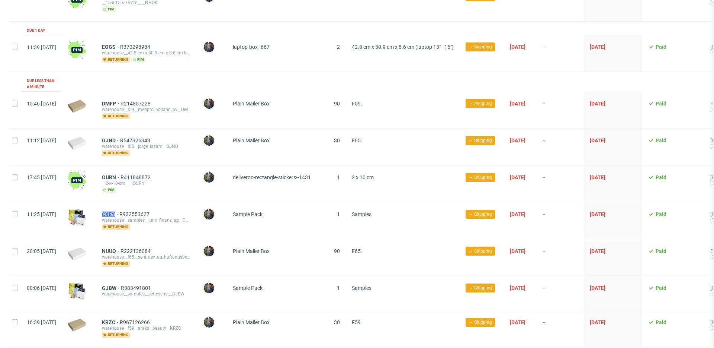
copy span "CXEY"
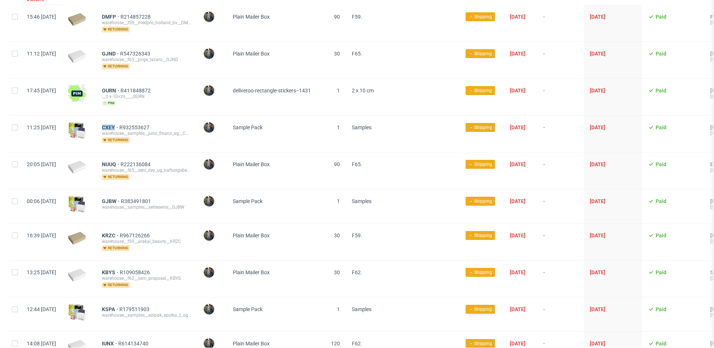
scroll to position [262, 0]
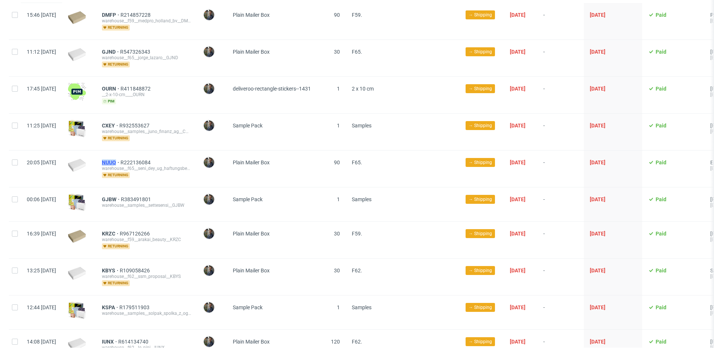
drag, startPoint x: 119, startPoint y: 156, endPoint x: 137, endPoint y: 156, distance: 18.6
click at [137, 156] on div "NUUQ R222136084 warehouse__f65__seni_dey_ug_haftungsbeschrankt__NUUQ returning" at bounding box center [146, 168] width 101 height 36
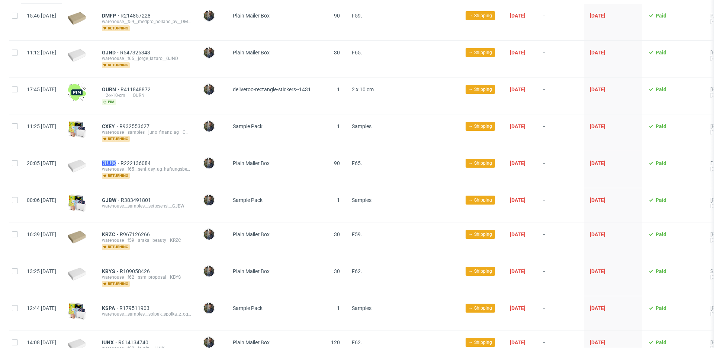
copy span "NUUQ"
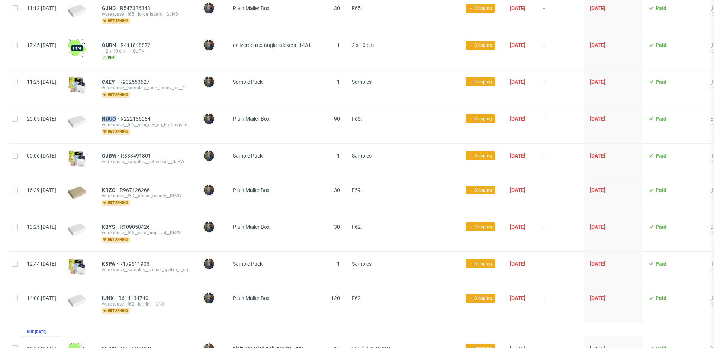
scroll to position [309, 0]
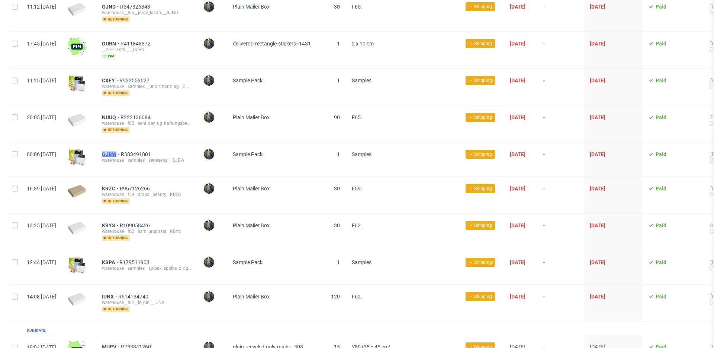
drag, startPoint x: 121, startPoint y: 147, endPoint x: 138, endPoint y: 147, distance: 16.4
click at [138, 147] on div "GJBW R383491801 warehouse__samples__settesensi__GJBW" at bounding box center [146, 159] width 101 height 34
copy span "GJBW"
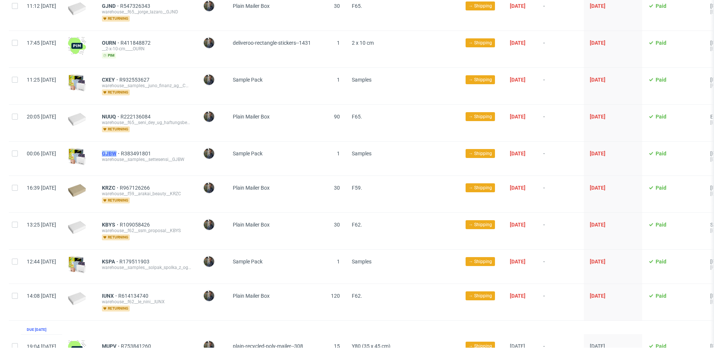
click at [121, 150] on span "GJBW" at bounding box center [111, 153] width 19 height 6
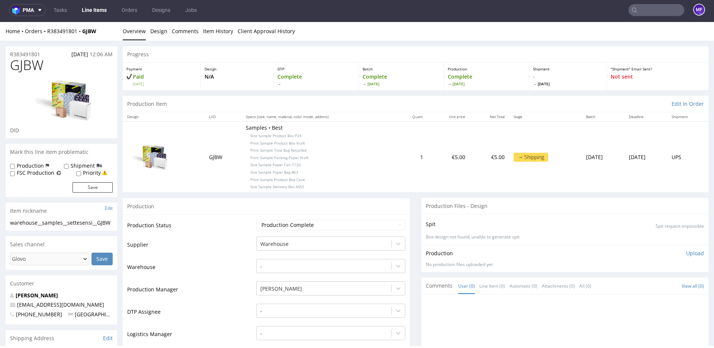
scroll to position [3, 0]
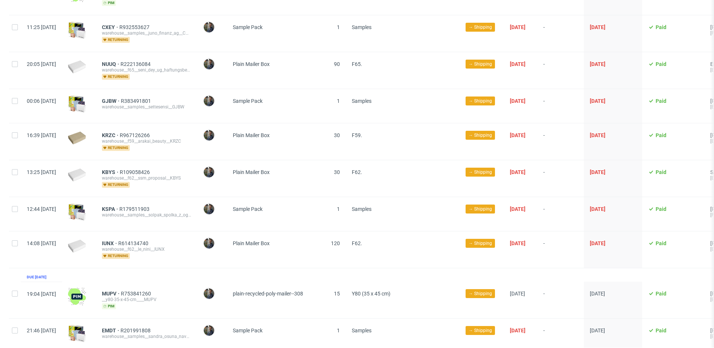
scroll to position [362, 0]
drag, startPoint x: 119, startPoint y: 127, endPoint x: 135, endPoint y: 126, distance: 16.7
click at [135, 126] on div "KRZC R967126266 warehouse__f59__arakai_beauty__KRZC returning" at bounding box center [146, 141] width 101 height 36
copy span "KRZC"
drag, startPoint x: 121, startPoint y: 164, endPoint x: 137, endPoint y: 164, distance: 16.0
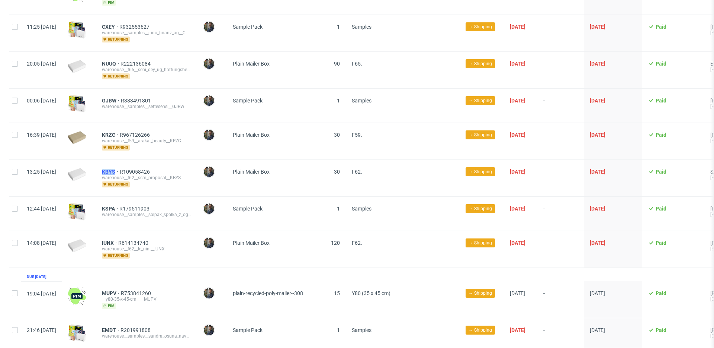
click at [137, 164] on div "KBYS R109058426 warehouse__f62__ssm_proposal__KBYS returning" at bounding box center [146, 178] width 101 height 36
copy span "KBYS"
drag, startPoint x: 123, startPoint y: 199, endPoint x: 134, endPoint y: 197, distance: 10.7
click at [136, 199] on div "KSPA R179511903 warehouse__samples__solpak_spolka_z_ograniczona_odpowiedzialnos…" at bounding box center [146, 213] width 101 height 34
copy span "KSPA"
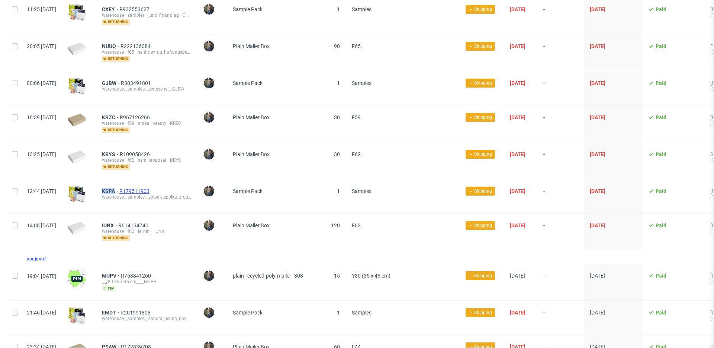
scroll to position [384, 0]
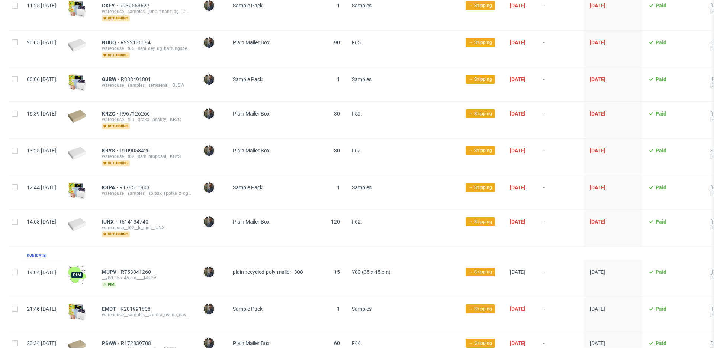
click at [120, 183] on div "KSPA R179511903 warehouse__samples__solpak_spolka_z_ograniczona_odpowiedzialnos…" at bounding box center [146, 192] width 101 height 34
drag, startPoint x: 122, startPoint y: 180, endPoint x: 135, endPoint y: 179, distance: 13.8
click at [135, 179] on div "KSPA R179511903 warehouse__samples__solpak_spolka_z_ograniczona_odpowiedzialnos…" at bounding box center [146, 192] width 101 height 34
copy span "KSPA"
drag, startPoint x: 174, startPoint y: 178, endPoint x: 141, endPoint y: 180, distance: 32.8
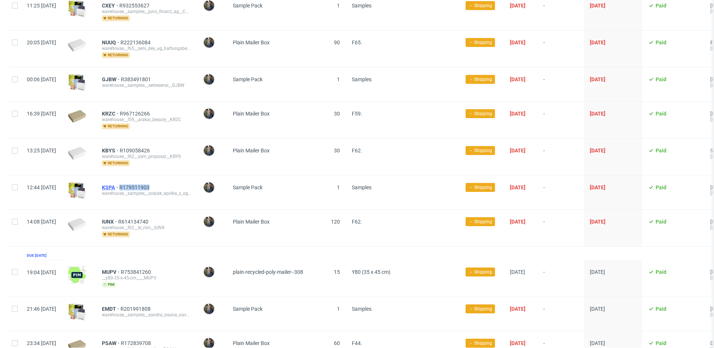
click at [141, 184] on div "KSPA R179511903" at bounding box center [146, 187] width 89 height 6
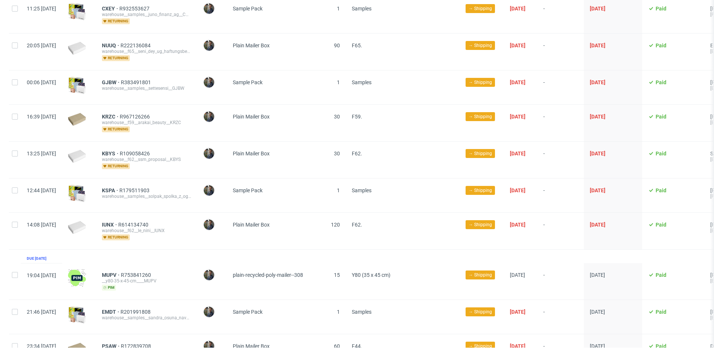
click at [197, 212] on div "IUNX R614134740 warehouse__f62__le_nini__IUNX returning" at bounding box center [146, 230] width 101 height 36
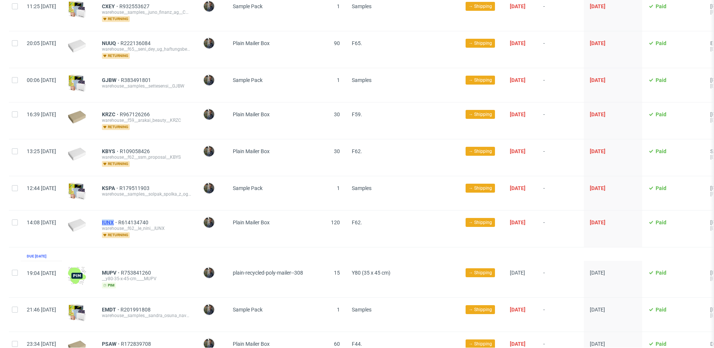
drag, startPoint x: 121, startPoint y: 216, endPoint x: 138, endPoint y: 215, distance: 17.1
click at [138, 215] on div "IUNX R614134740 warehouse__f62__le_nini__IUNX returning" at bounding box center [146, 228] width 101 height 36
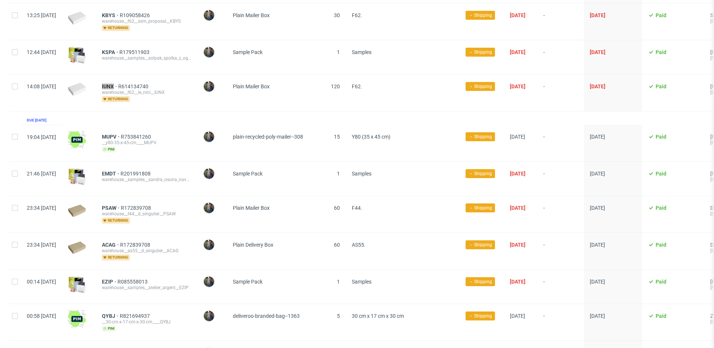
scroll to position [522, 0]
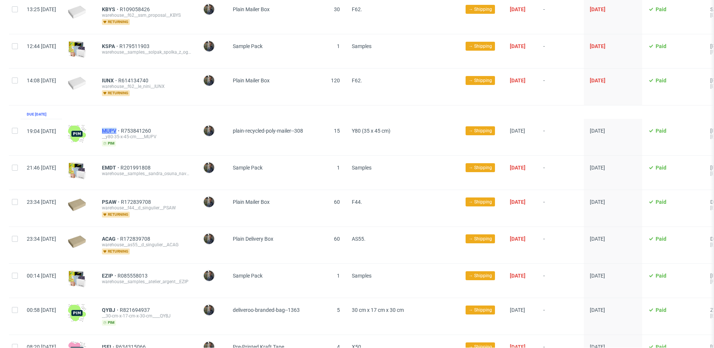
drag, startPoint x: 121, startPoint y: 124, endPoint x: 141, endPoint y: 124, distance: 20.5
click at [141, 124] on div "MUPV R753841260 __y80-35-x-45-cm____MUPV pim" at bounding box center [146, 137] width 101 height 36
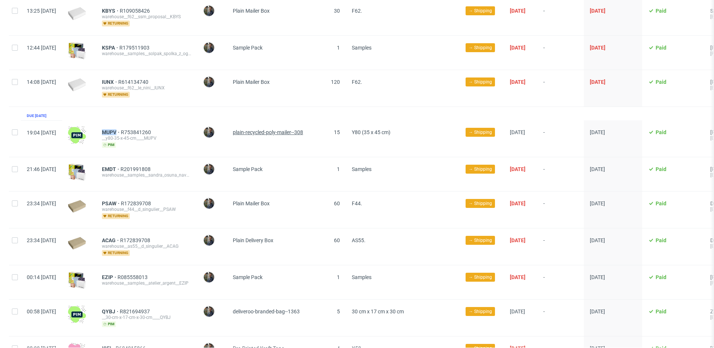
scroll to position [524, 0]
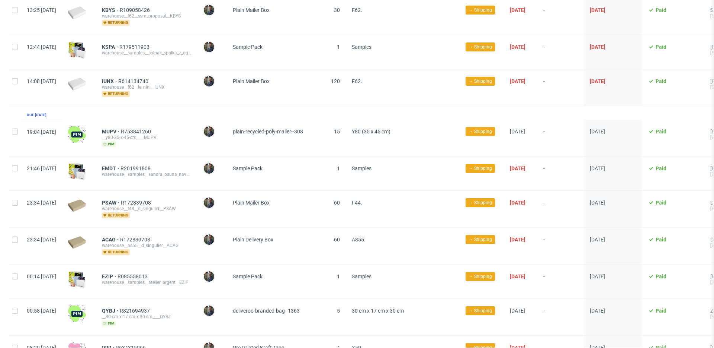
click at [303, 128] on span "plain-recycled-poly-mailer--308" at bounding box center [268, 131] width 70 height 6
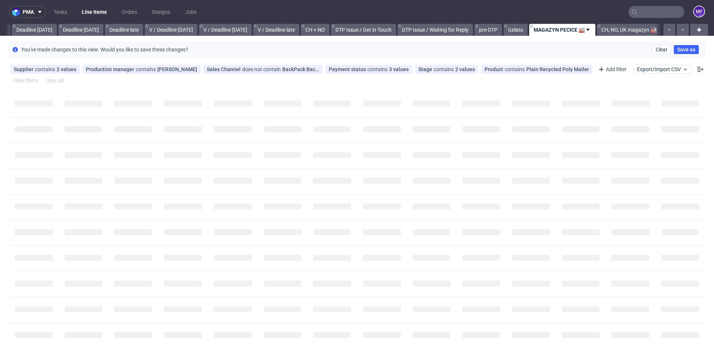
scroll to position [0, 795]
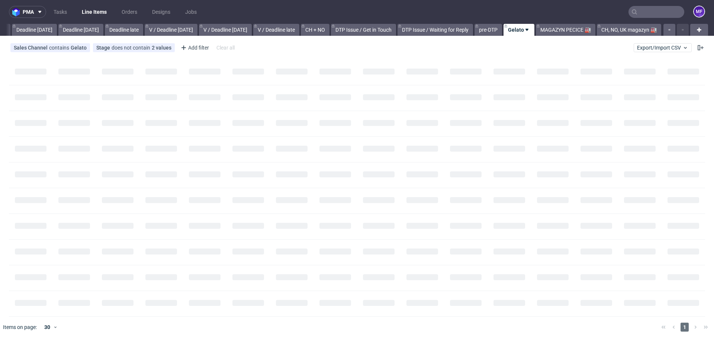
scroll to position [0, 795]
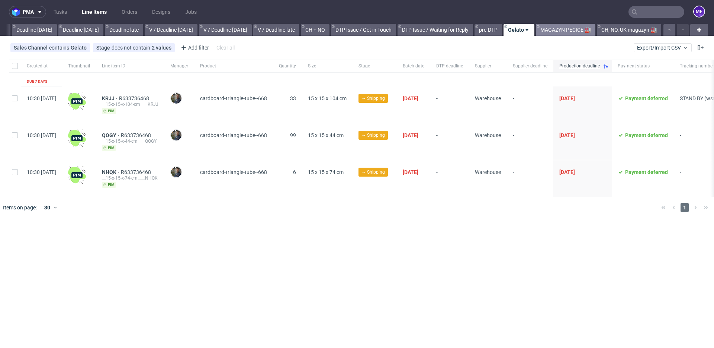
click at [551, 31] on link "MAGAZYN PECICE 🏭" at bounding box center [566, 30] width 60 height 12
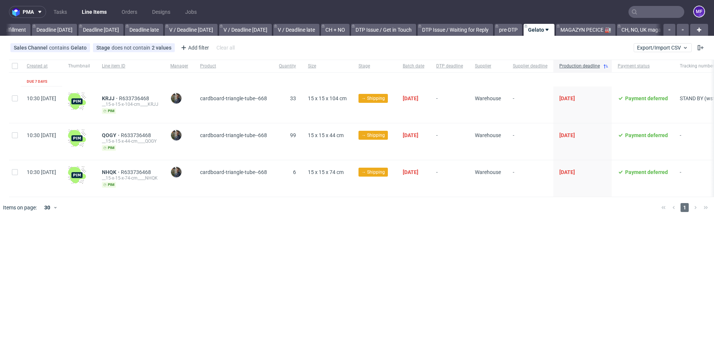
click at [652, 13] on input "text" at bounding box center [657, 12] width 56 height 12
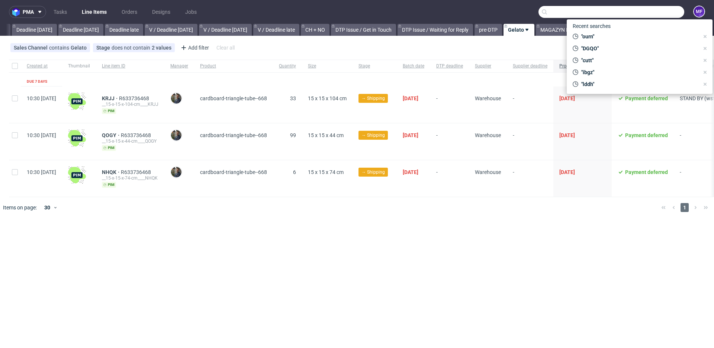
scroll to position [0, 795]
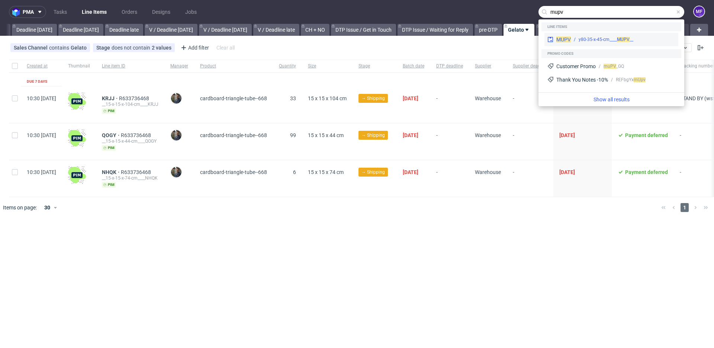
type input "mupv"
click at [616, 37] on div "__y80-35-x-45-cm____ MUPV" at bounding box center [606, 39] width 55 height 7
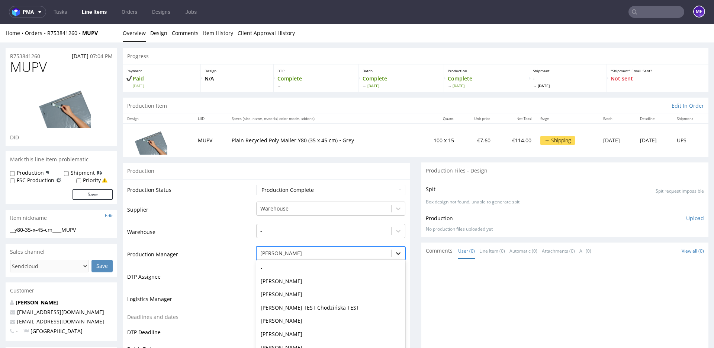
scroll to position [24, 0]
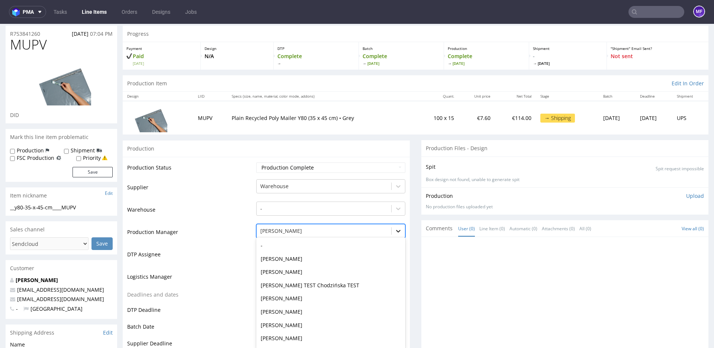
click at [399, 234] on div "[PERSON_NAME] selected, 38 of 62. 62 results available. Use Up and Down to choo…" at bounding box center [330, 229] width 149 height 10
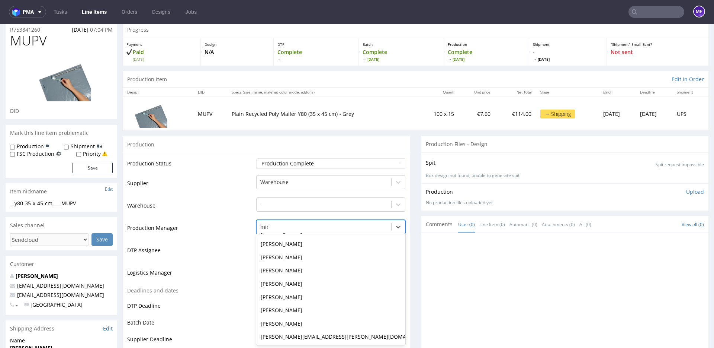
scroll to position [0, 0]
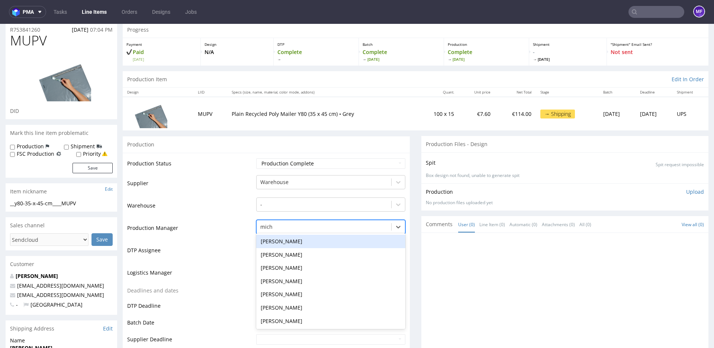
type input "mich"
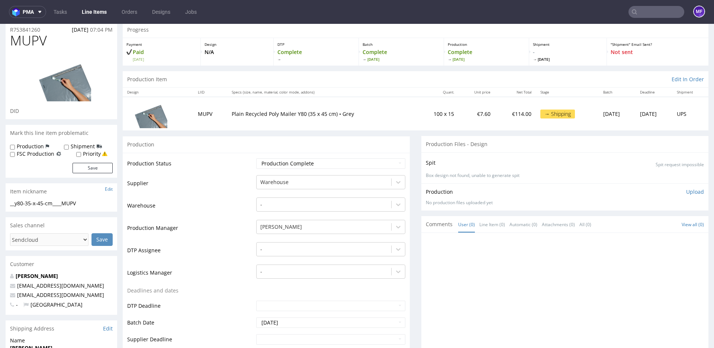
click at [459, 250] on div at bounding box center [567, 305] width 283 height 137
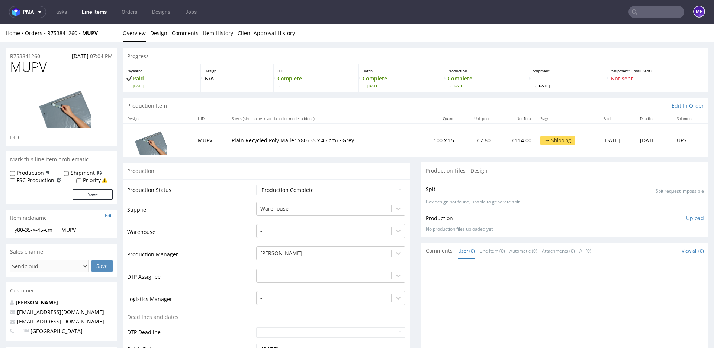
click at [250, 141] on p "Plain Recycled Poly Mailer Y80 (35 x 45 cm) • Grey" at bounding box center [322, 140] width 180 height 7
click at [195, 138] on td "MUPV" at bounding box center [210, 139] width 34 height 33
drag, startPoint x: 270, startPoint y: 143, endPoint x: 291, endPoint y: 140, distance: 21.4
click at [271, 143] on p "Plain Recycled Poly Mailer Y80 (35 x 45 cm) • Grey" at bounding box center [322, 140] width 180 height 7
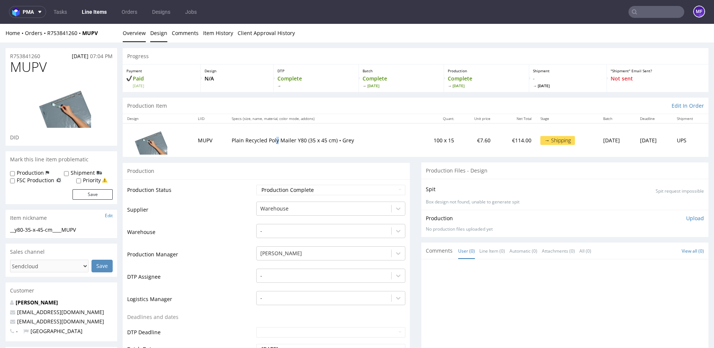
click at [157, 33] on link "Design" at bounding box center [158, 33] width 17 height 18
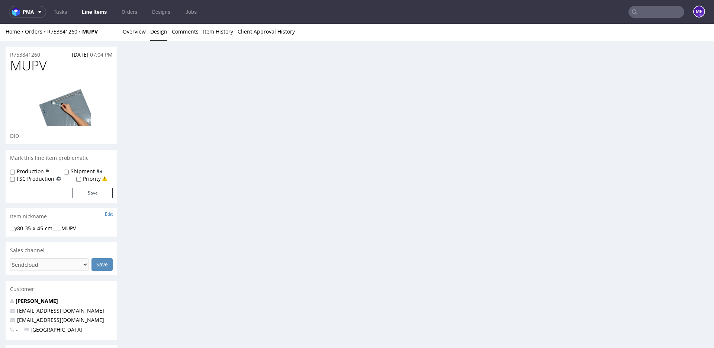
scroll to position [2, 0]
click at [188, 32] on link "Comments" at bounding box center [185, 31] width 27 height 18
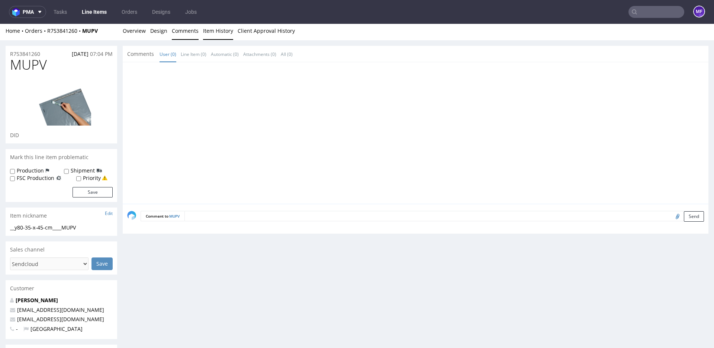
click at [220, 33] on link "Item History" at bounding box center [218, 31] width 30 height 18
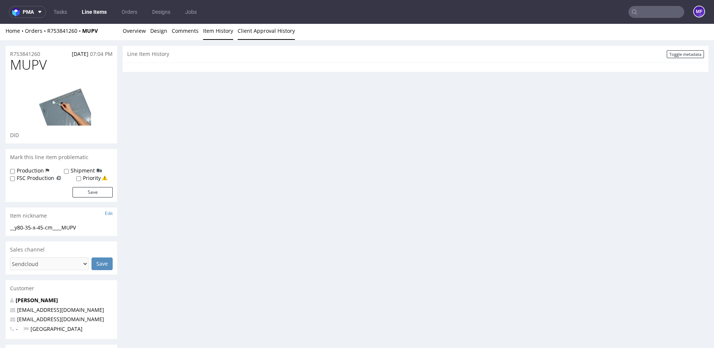
scroll to position [1, 0]
click at [253, 33] on link "Client Approval History" at bounding box center [266, 31] width 57 height 18
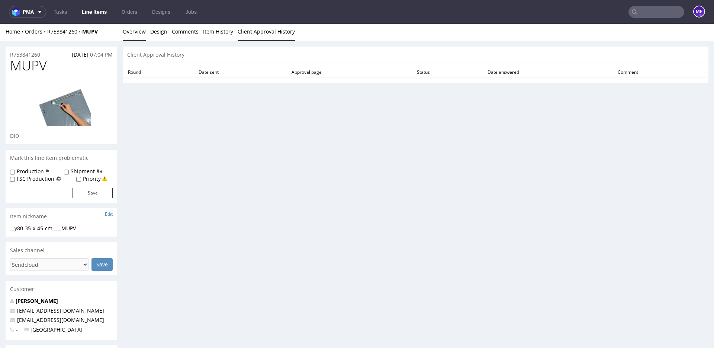
click at [138, 33] on link "Overview" at bounding box center [134, 31] width 23 height 18
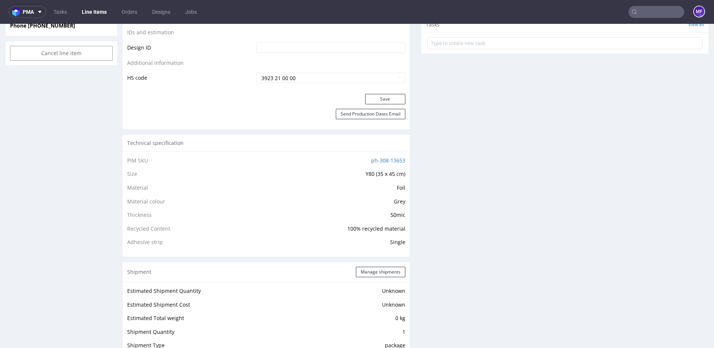
scroll to position [425, 0]
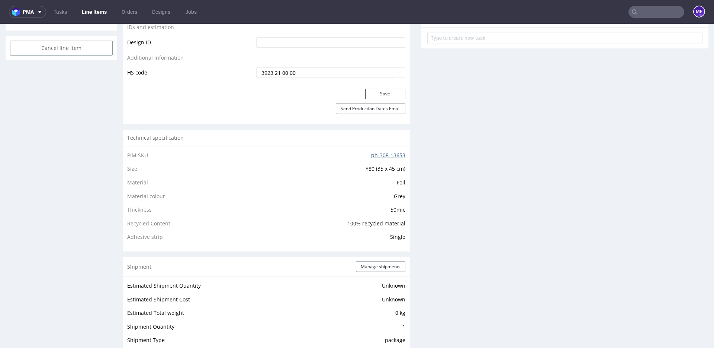
click at [381, 157] on link "ph-308-13653" at bounding box center [388, 154] width 34 height 7
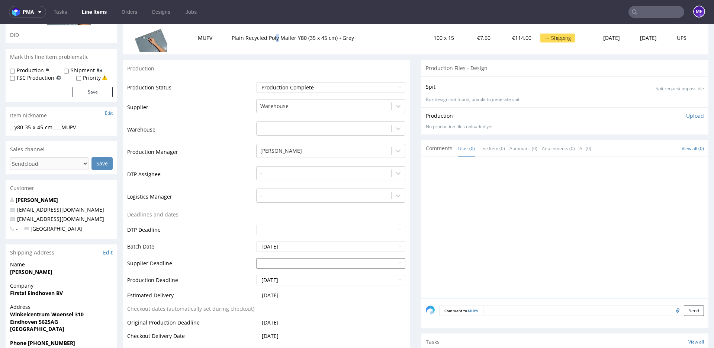
scroll to position [0, 0]
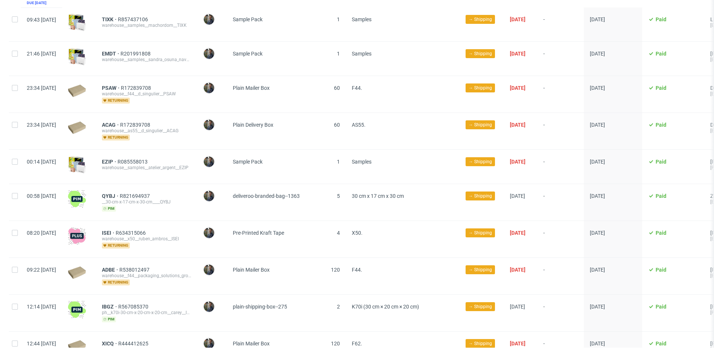
scroll to position [615, 0]
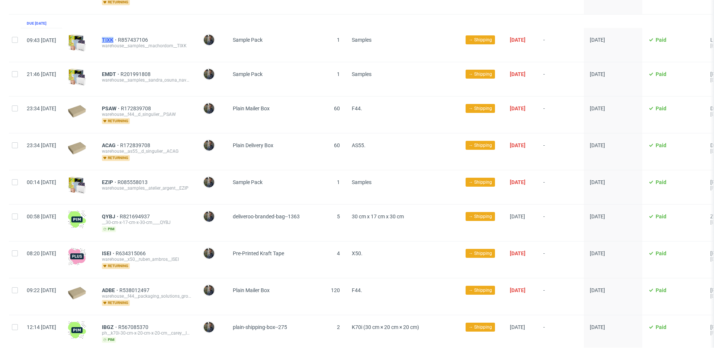
drag, startPoint x: 122, startPoint y: 32, endPoint x: 135, endPoint y: 31, distance: 13.1
click at [135, 31] on div "TIXK R857437106 warehouse__samples__machordom__TIXK" at bounding box center [146, 45] width 101 height 34
copy span "TIXK"
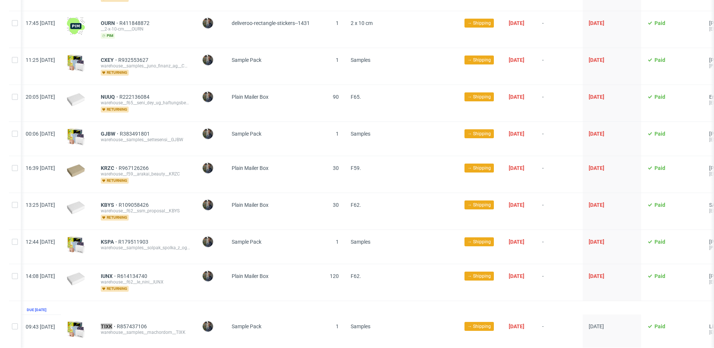
scroll to position [330, 0]
click at [307, 249] on div "Sample Pack" at bounding box center [271, 246] width 90 height 34
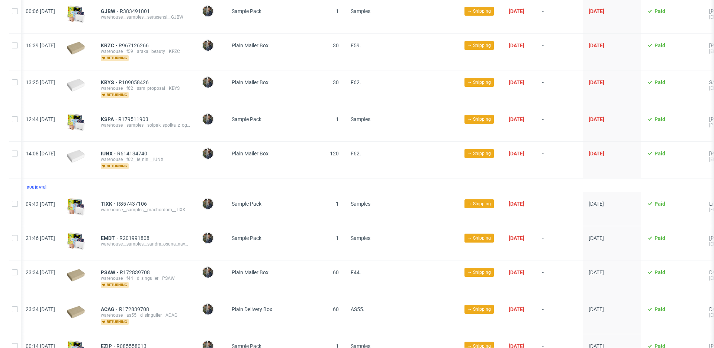
scroll to position [452, 0]
